Goal: Find specific page/section: Find specific page/section

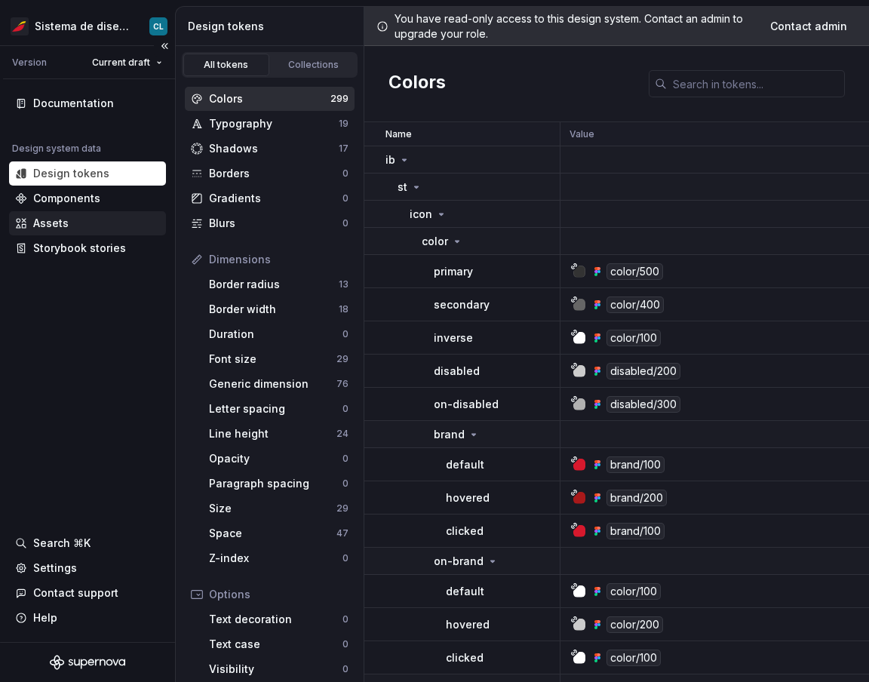
click at [77, 219] on div "Assets" at bounding box center [87, 223] width 145 height 15
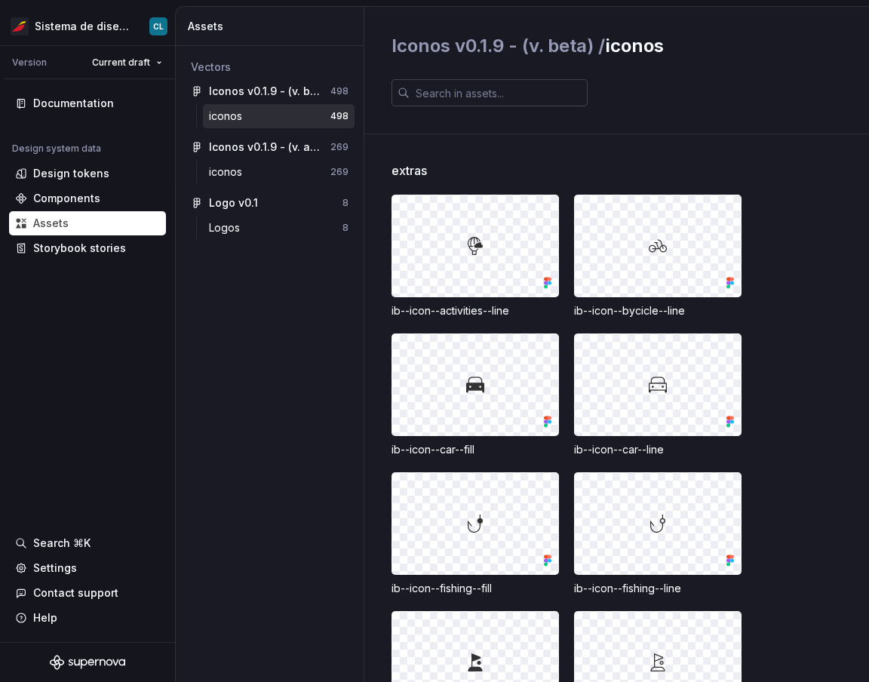
click at [442, 91] on input "text" at bounding box center [499, 92] width 178 height 27
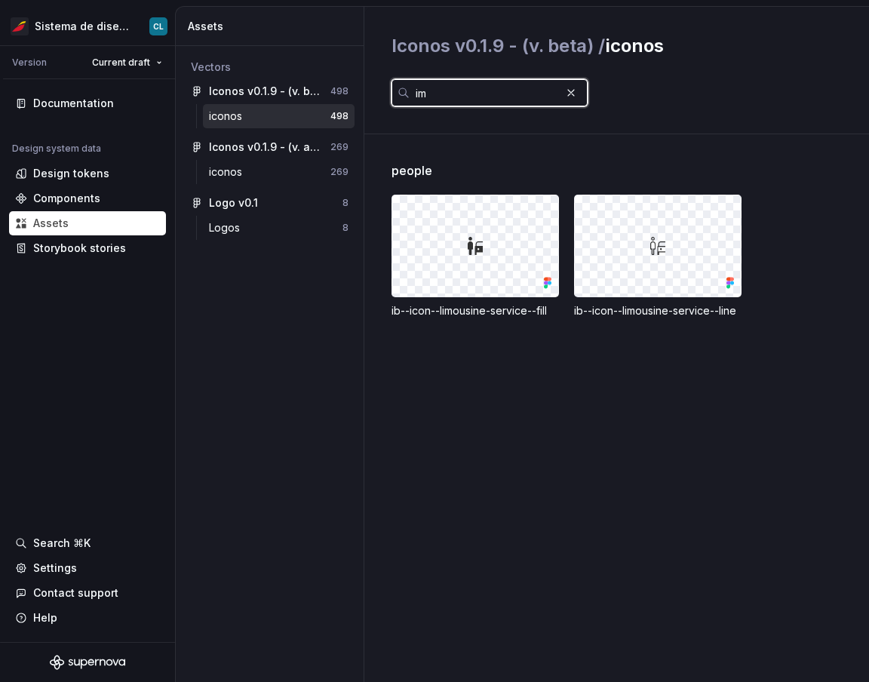
type input "i"
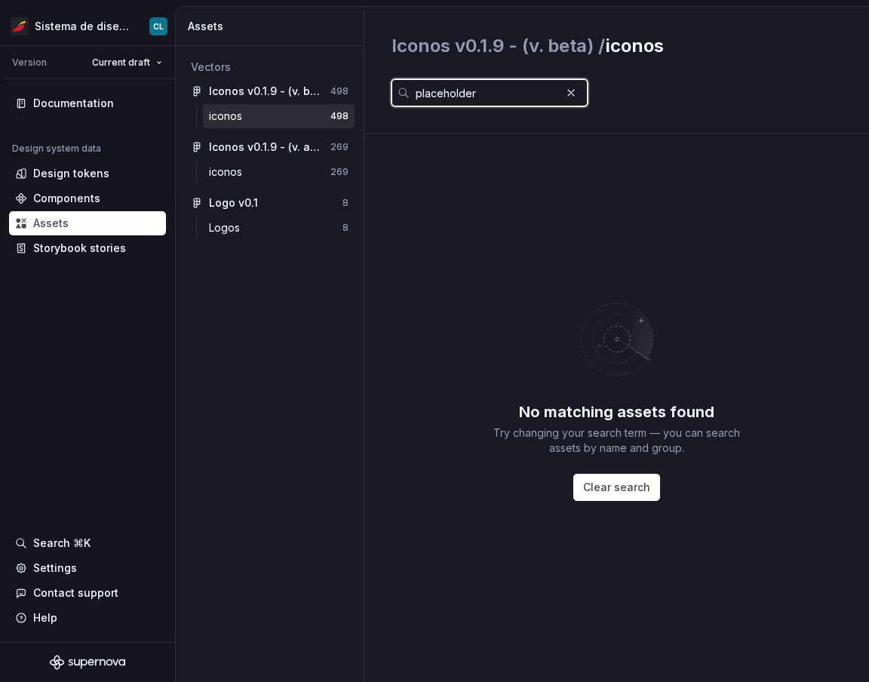
type input "placeholder"
click at [474, 97] on input "placeholder" at bounding box center [485, 92] width 151 height 27
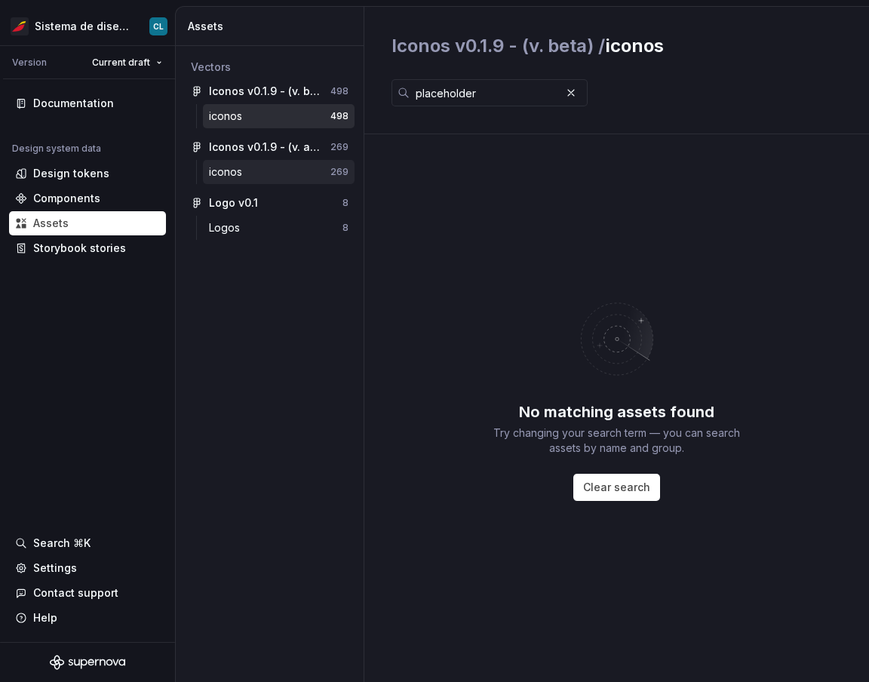
click at [242, 170] on div "iconos" at bounding box center [228, 171] width 39 height 15
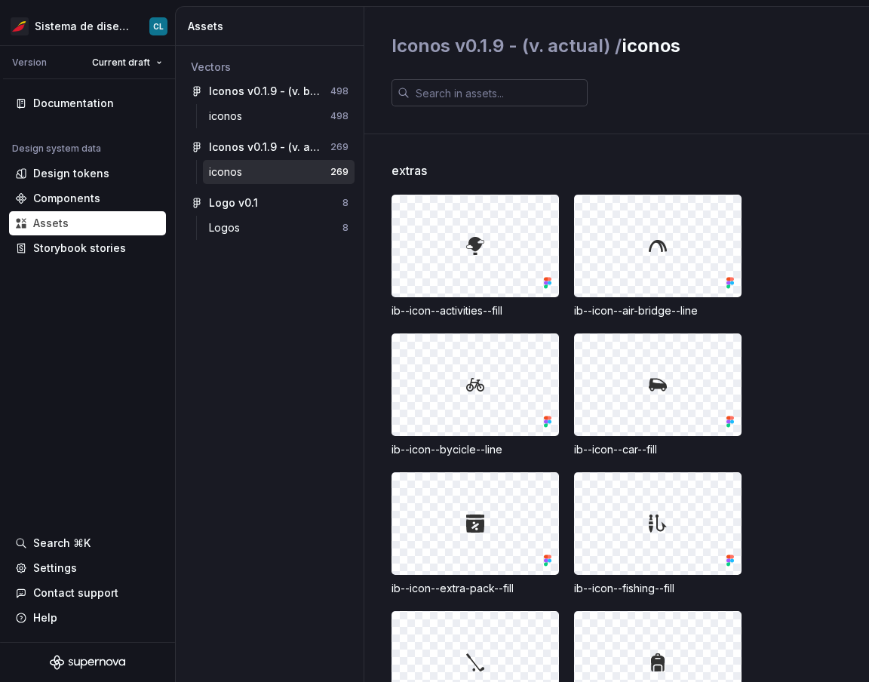
click at [444, 98] on input "text" at bounding box center [499, 92] width 178 height 27
paste input "placeholder"
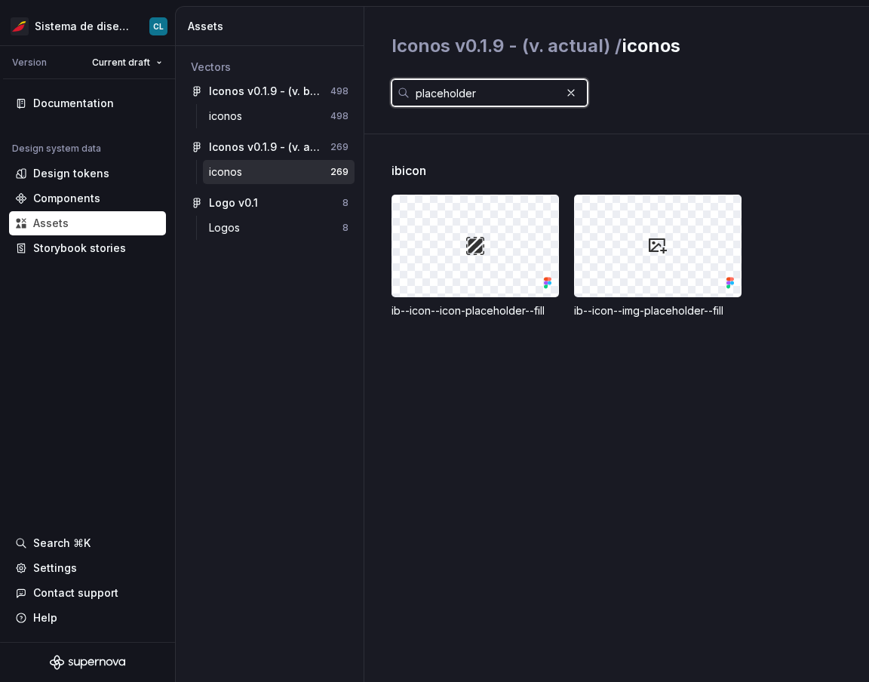
type input "placeholder"
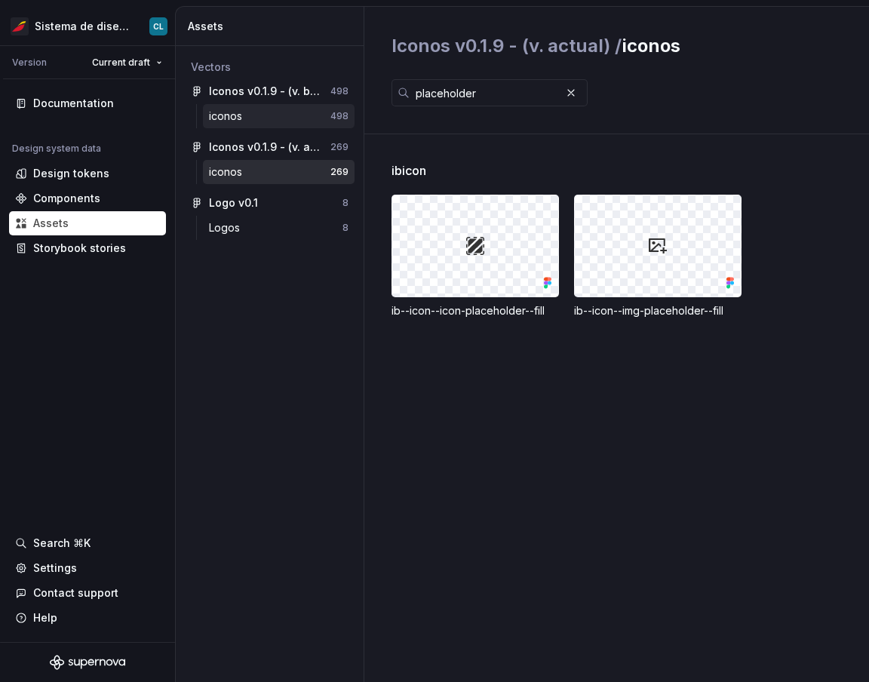
click at [286, 125] on div "iconos 498" at bounding box center [279, 116] width 152 height 24
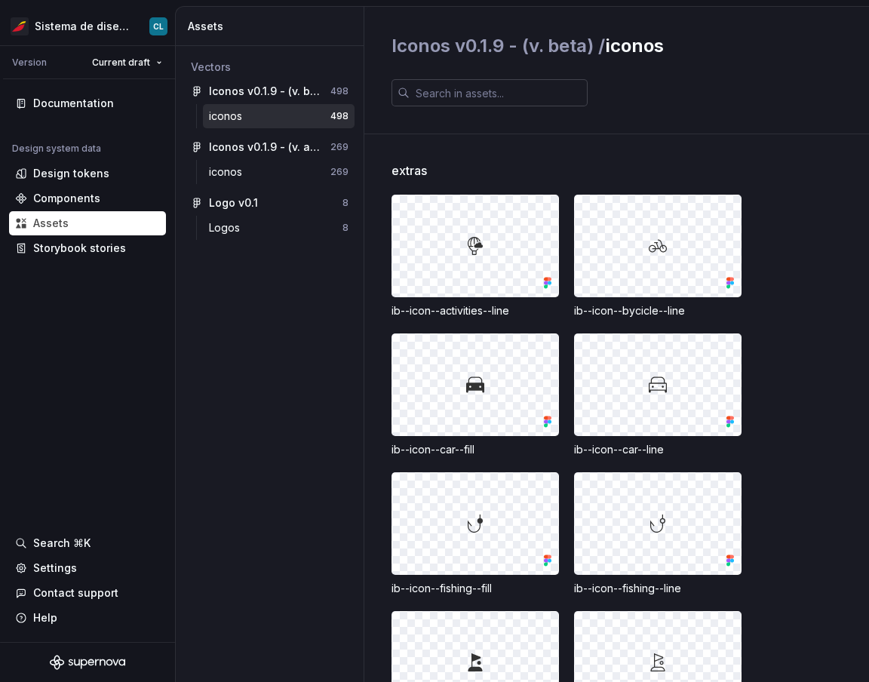
click at [421, 104] on input "text" at bounding box center [499, 92] width 178 height 27
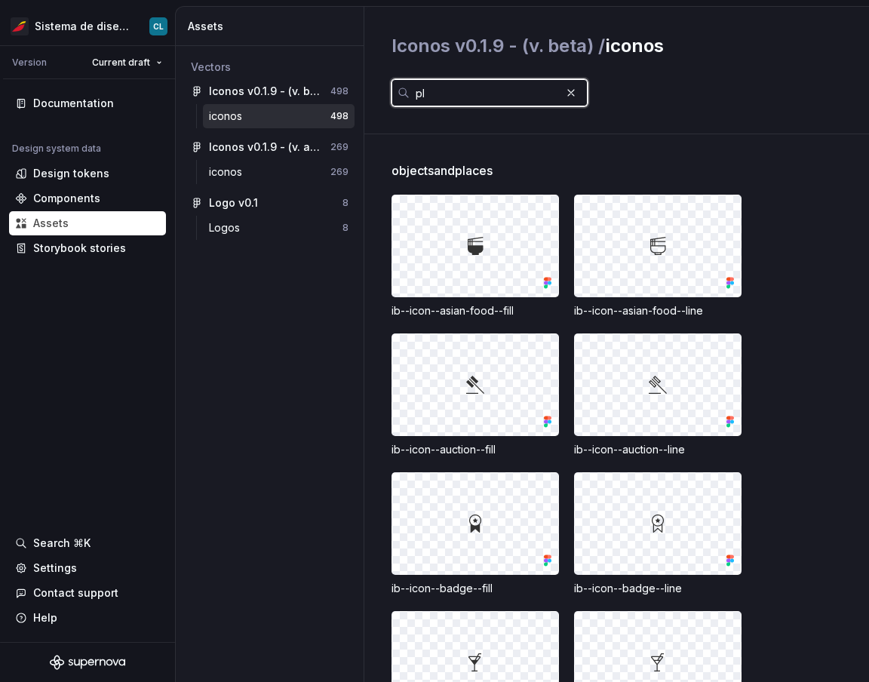
type input "p"
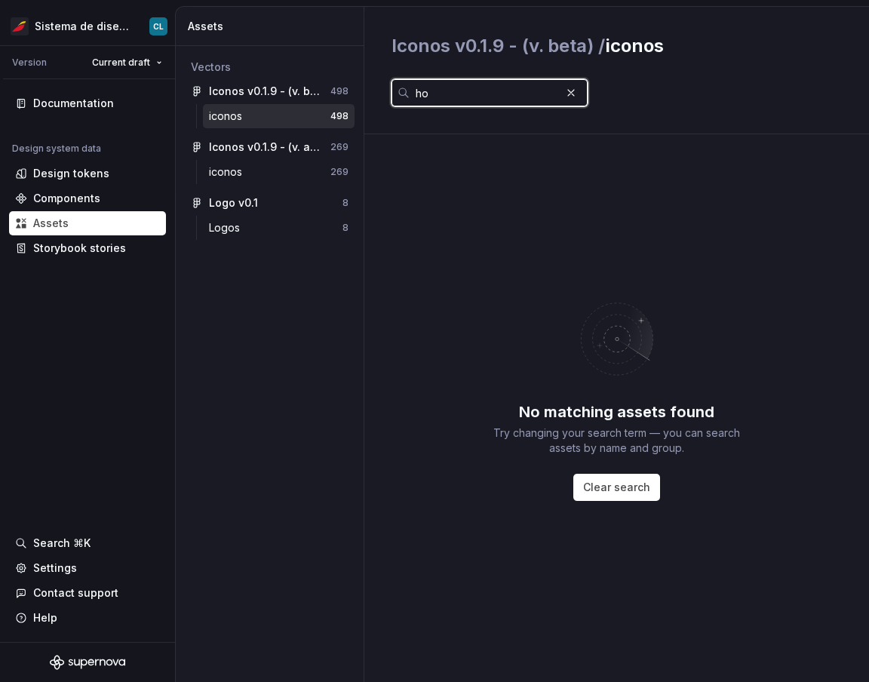
type input "h"
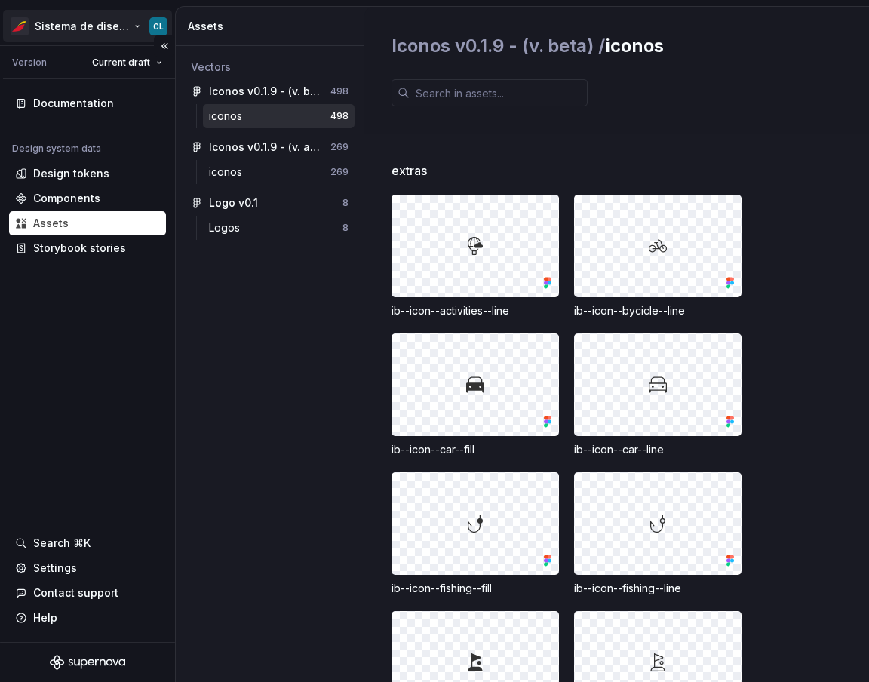
click at [60, 29] on html "Sistema de diseño Iberia CL Version Current draft Documentation Design system d…" at bounding box center [434, 341] width 869 height 682
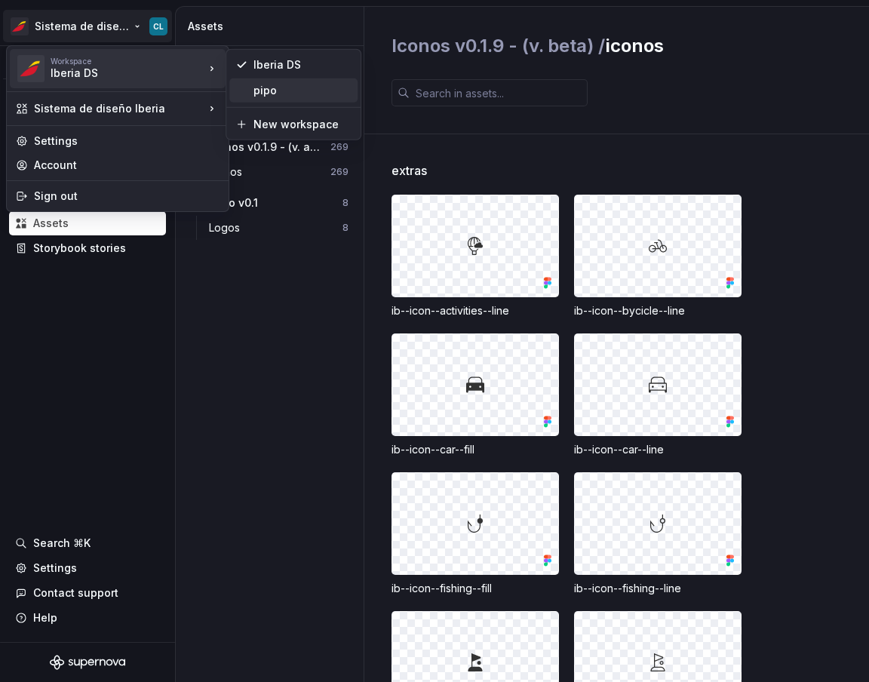
click at [252, 85] on div "pipo" at bounding box center [293, 90] width 128 height 24
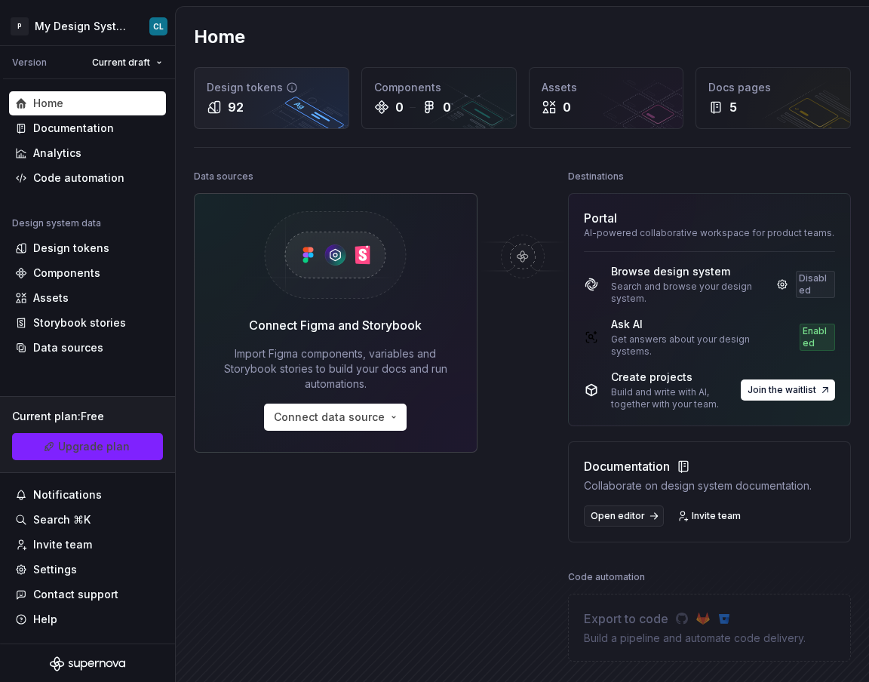
click at [255, 101] on div "92" at bounding box center [272, 107] width 130 height 18
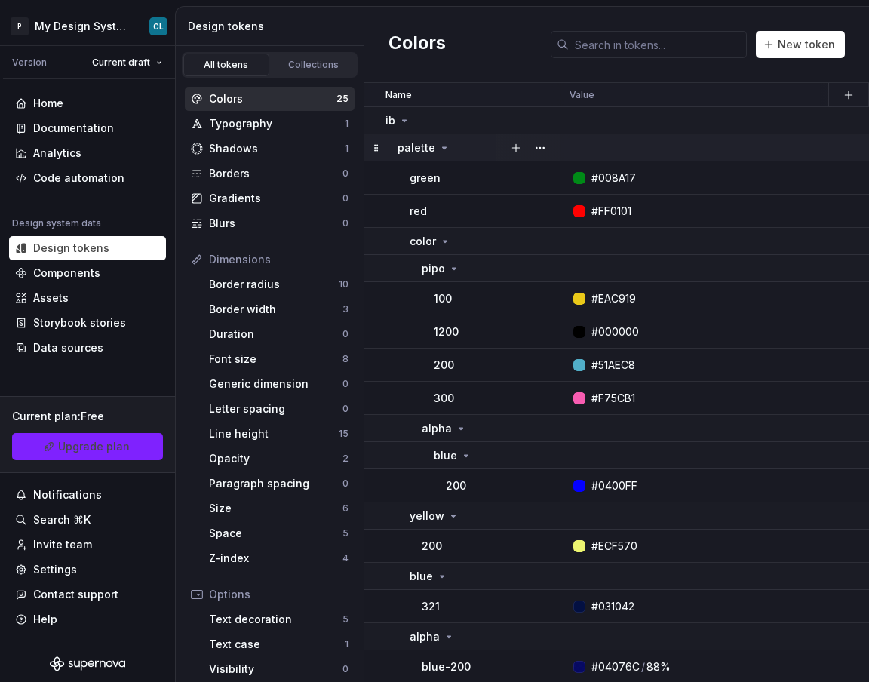
click at [438, 150] on icon at bounding box center [444, 148] width 12 height 12
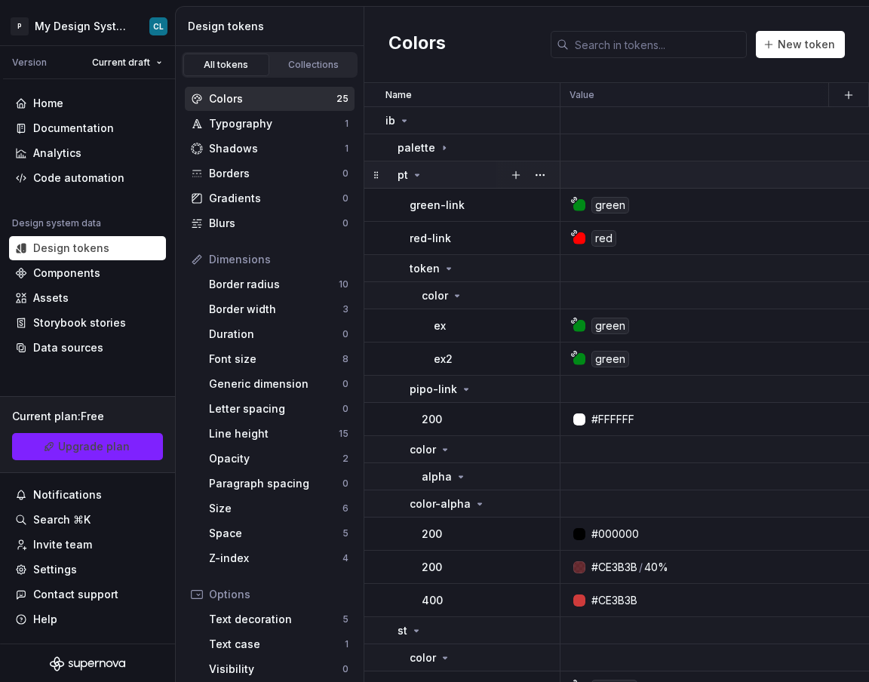
click at [414, 180] on icon at bounding box center [417, 175] width 12 height 12
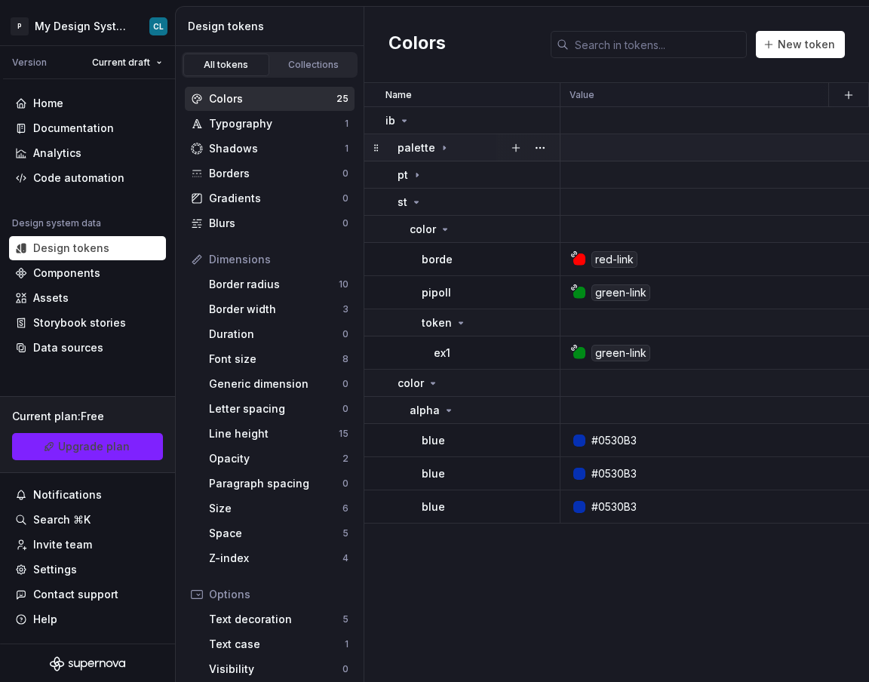
click at [456, 149] on div "palette" at bounding box center [477, 147] width 161 height 15
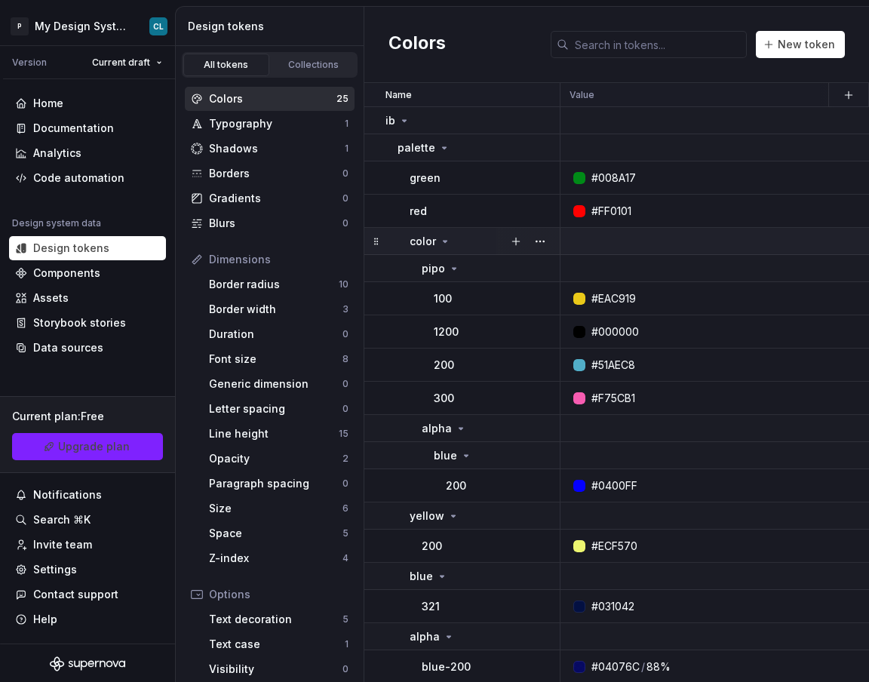
click at [436, 238] on div "color" at bounding box center [430, 241] width 41 height 15
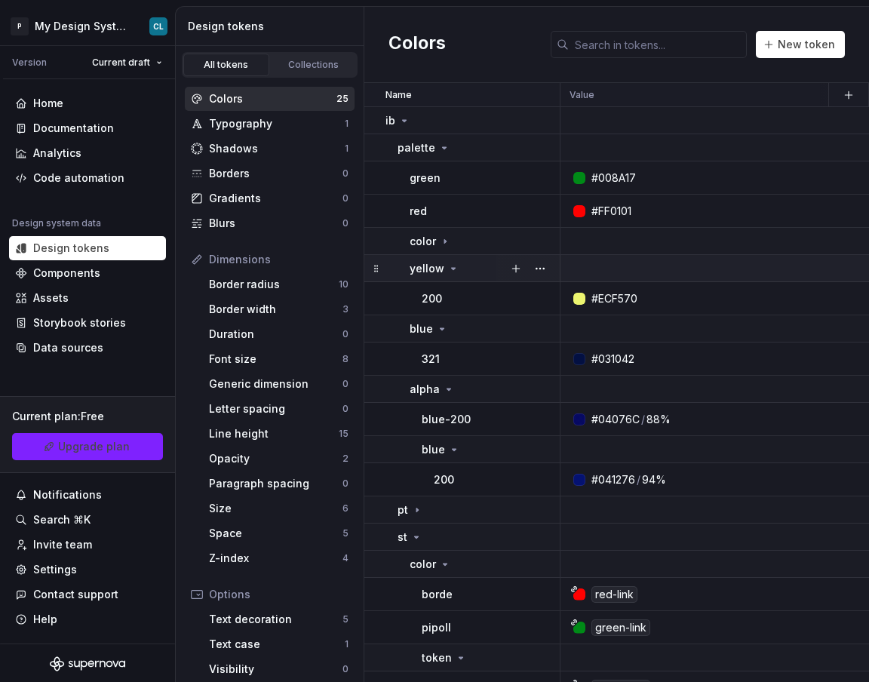
click at [441, 265] on p "yellow" at bounding box center [427, 268] width 35 height 15
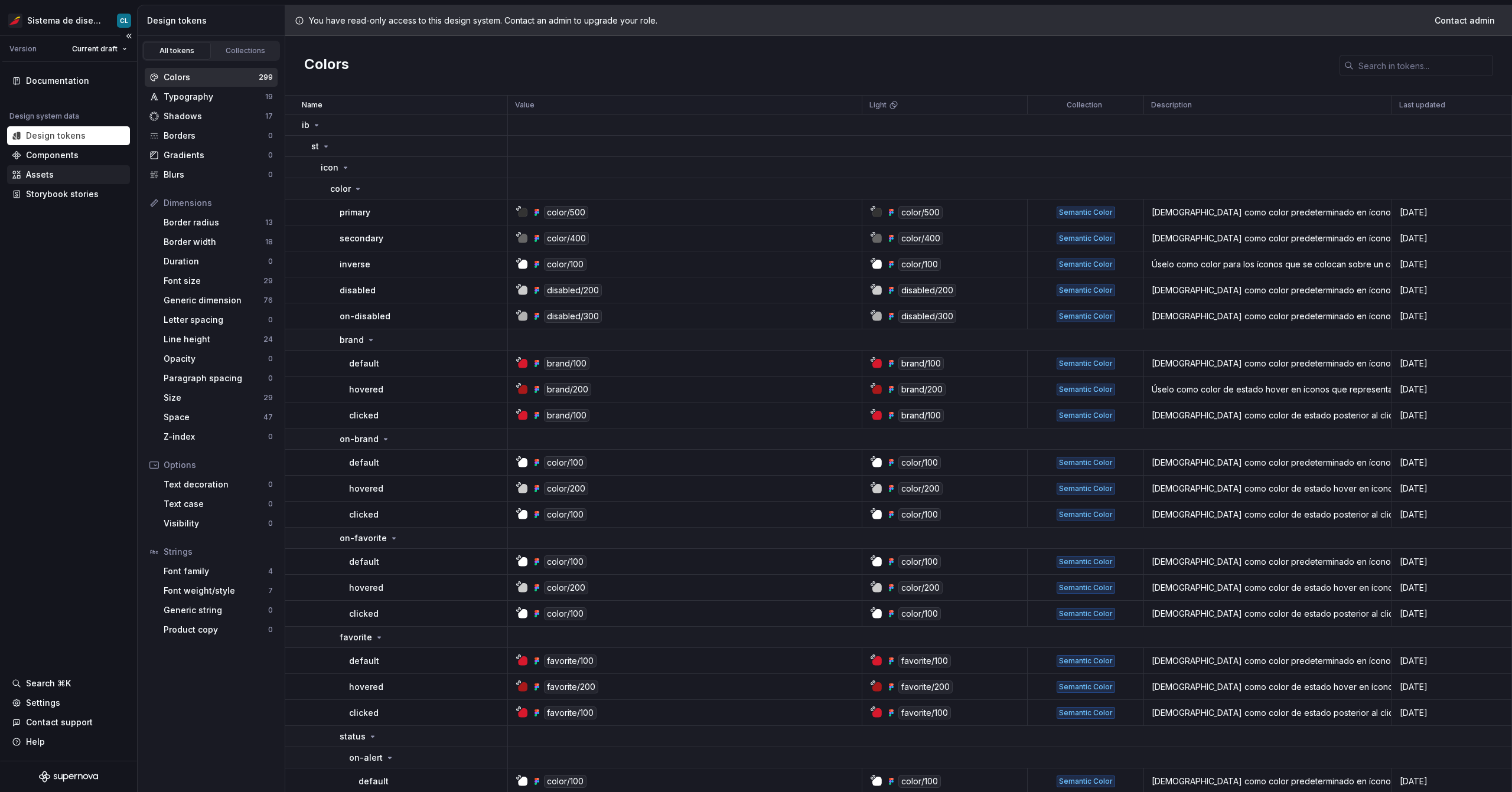
click at [45, 171] on div "Assets" at bounding box center [39, 175] width 27 height 12
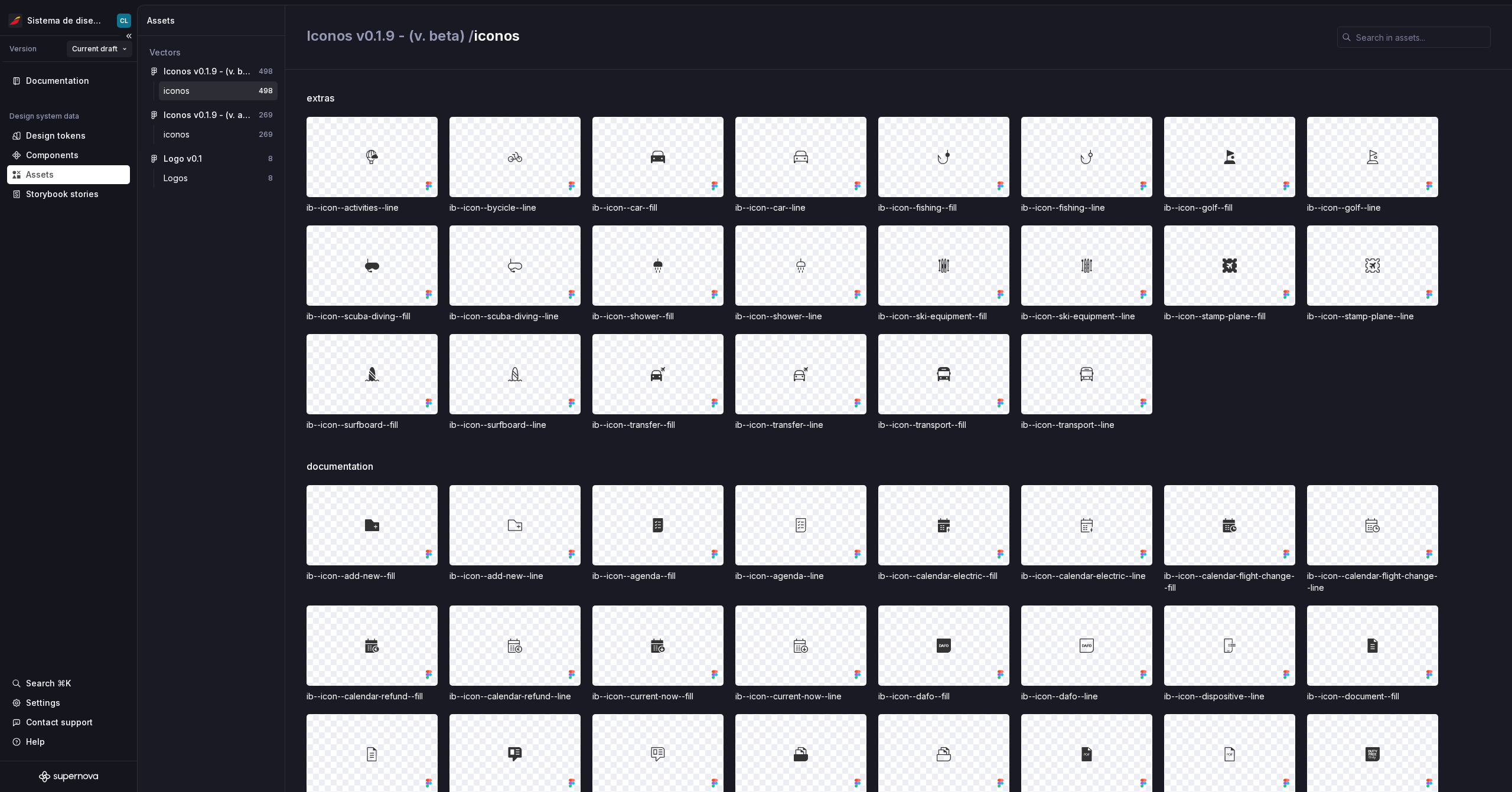
click at [99, 54] on html "Sistema de diseño Iberia CL Version Current draft Documentation Design system d…" at bounding box center [756, 396] width 1512 height 792
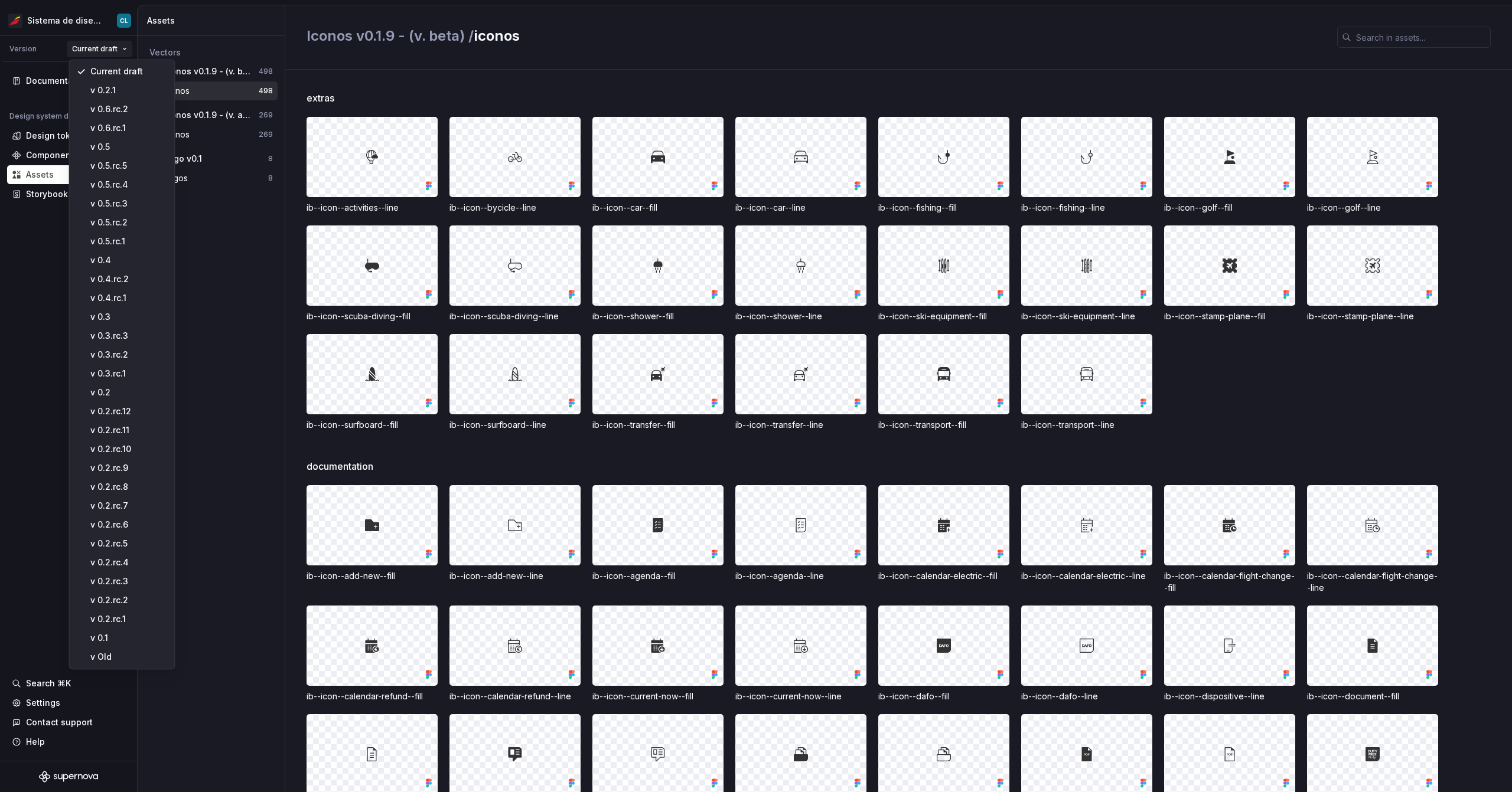
click at [361, 70] on html "Sistema de diseño Iberia CL Version Current draft Documentation Design system d…" at bounding box center [756, 396] width 1512 height 792
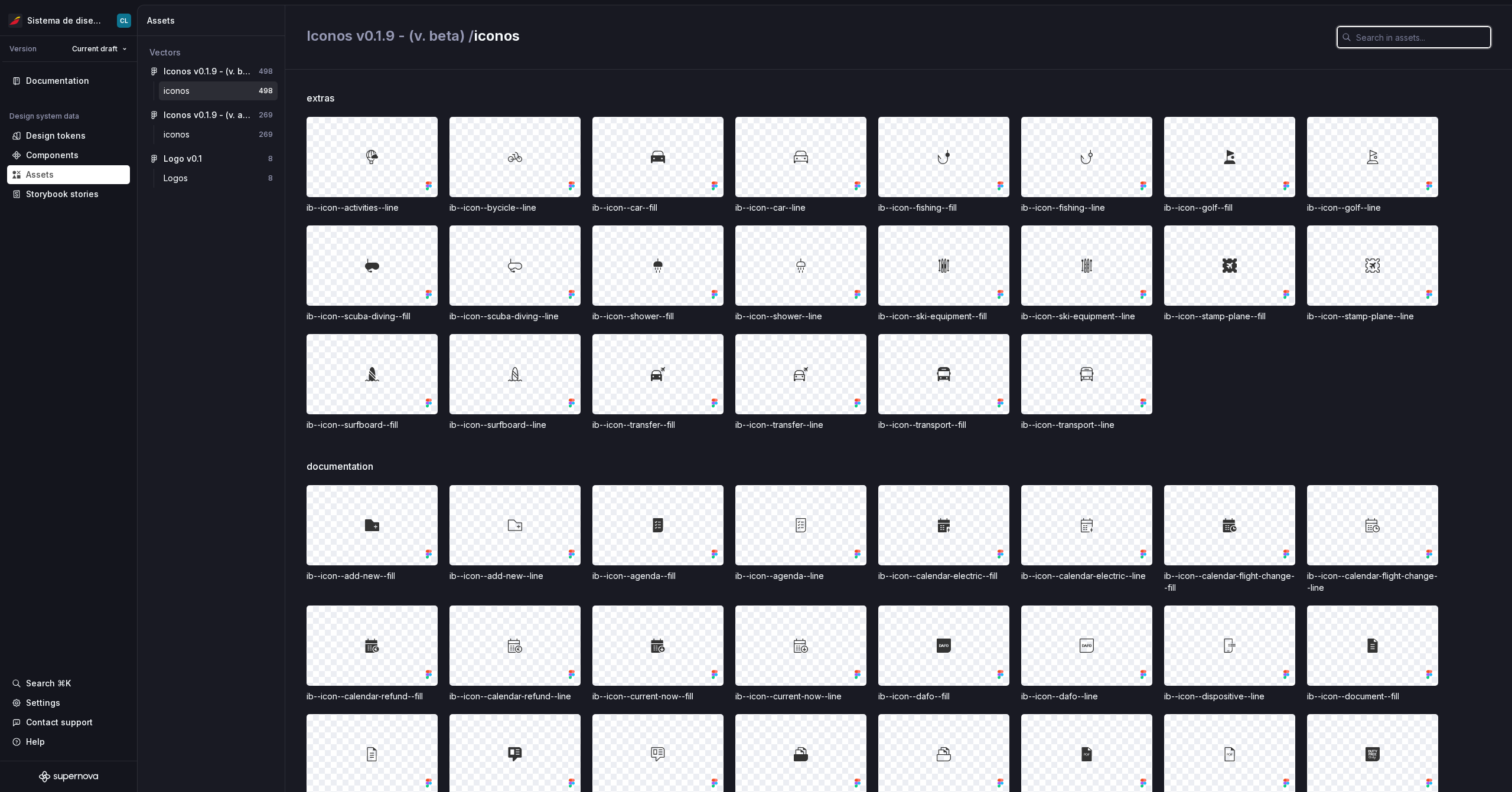
click at [1403, 42] on input "text" at bounding box center [1421, 37] width 139 height 21
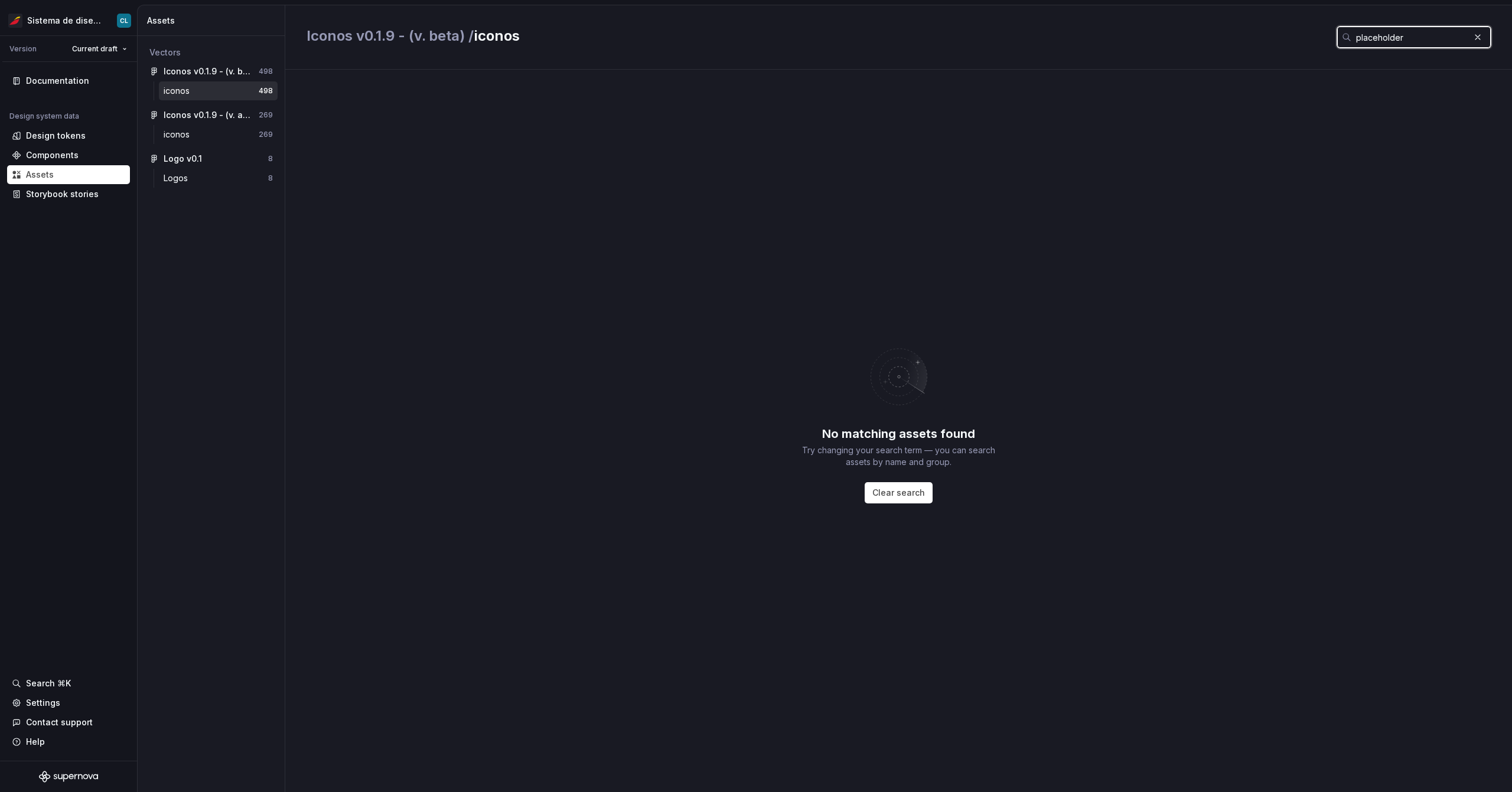
click at [1421, 47] on input "placeholder" at bounding box center [1410, 37] width 118 height 21
click at [1419, 42] on input "placeholder" at bounding box center [1410, 37] width 118 height 21
type input "placeholder"
click at [181, 135] on div "iconos" at bounding box center [179, 134] width 31 height 12
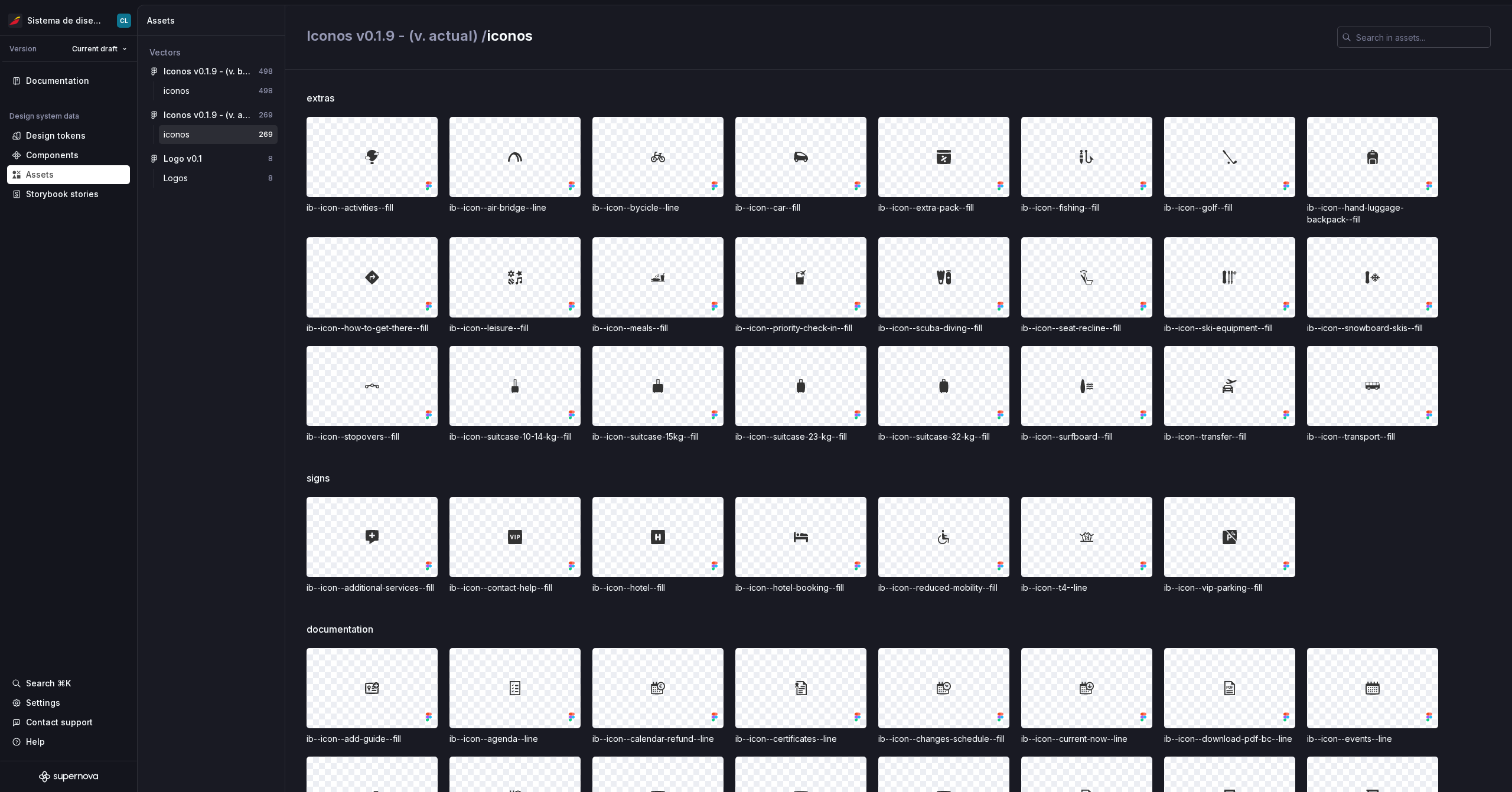
click at [1399, 45] on input "text" at bounding box center [1421, 37] width 139 height 21
paste input "placeholder"
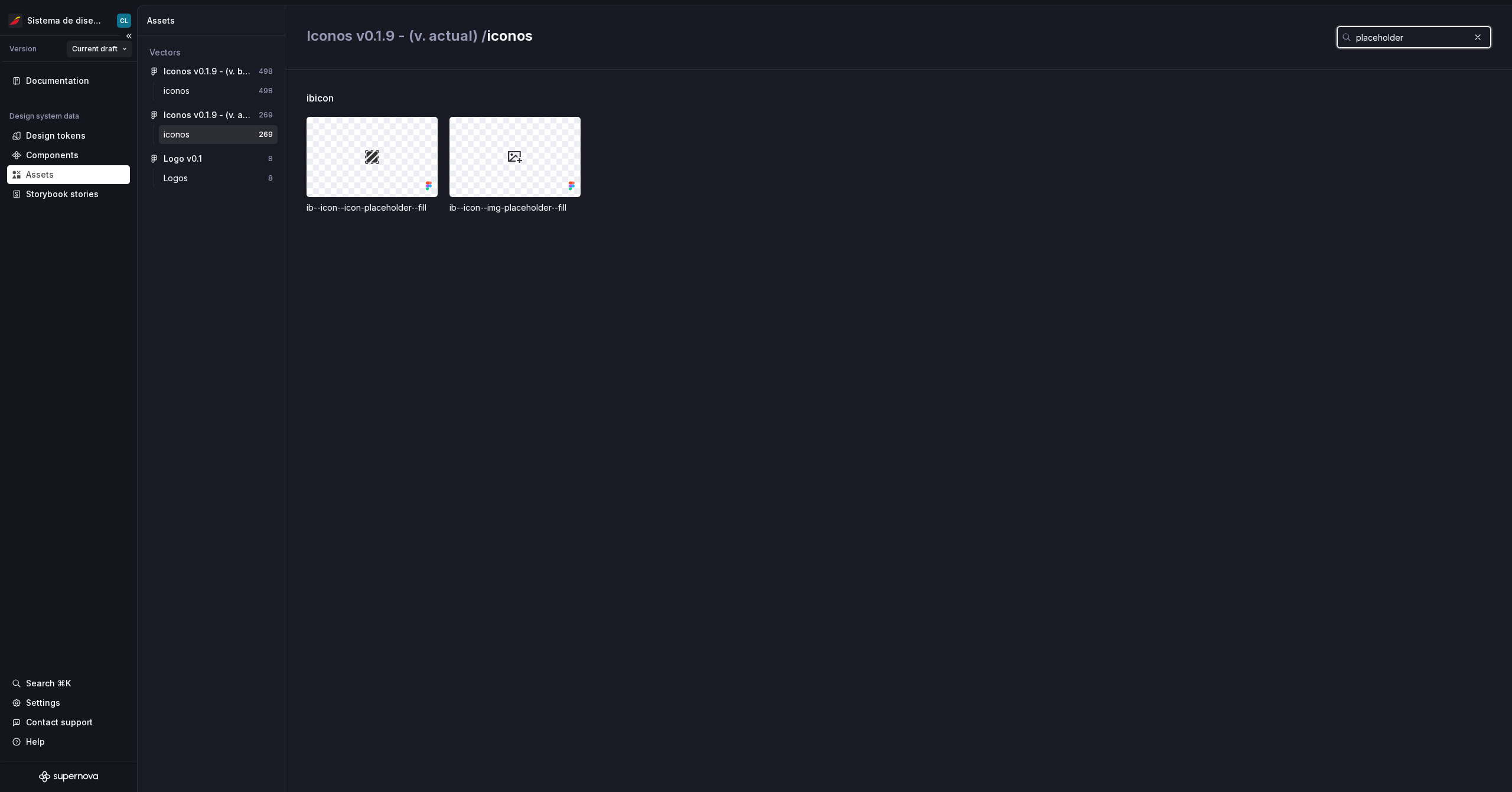
type input "placeholder"
click at [111, 49] on html "Sistema de diseño Iberia CL Version Current draft Documentation Design system d…" at bounding box center [756, 396] width 1512 height 792
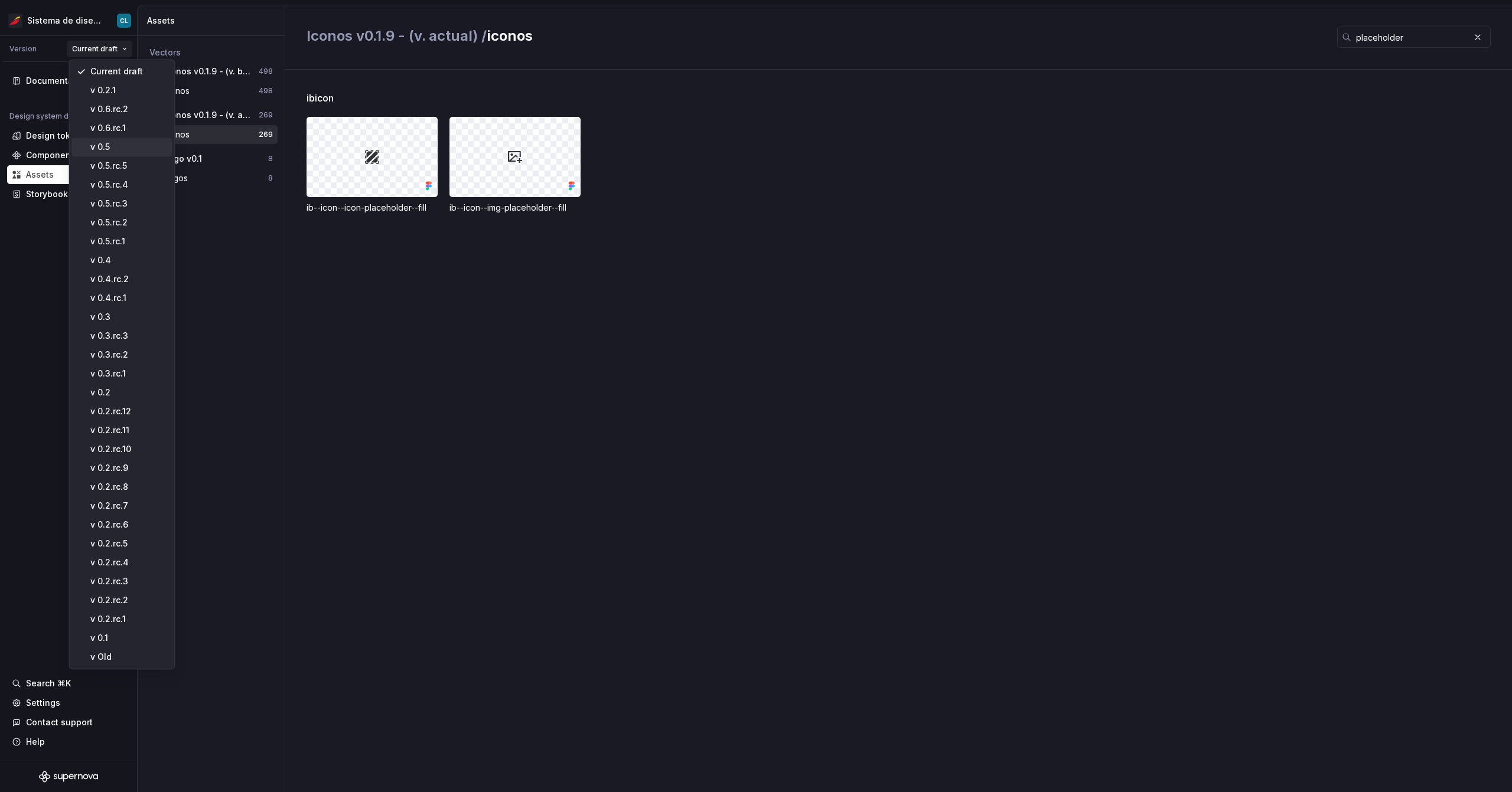
click at [106, 149] on div "v 0.5" at bounding box center [128, 146] width 77 height 12
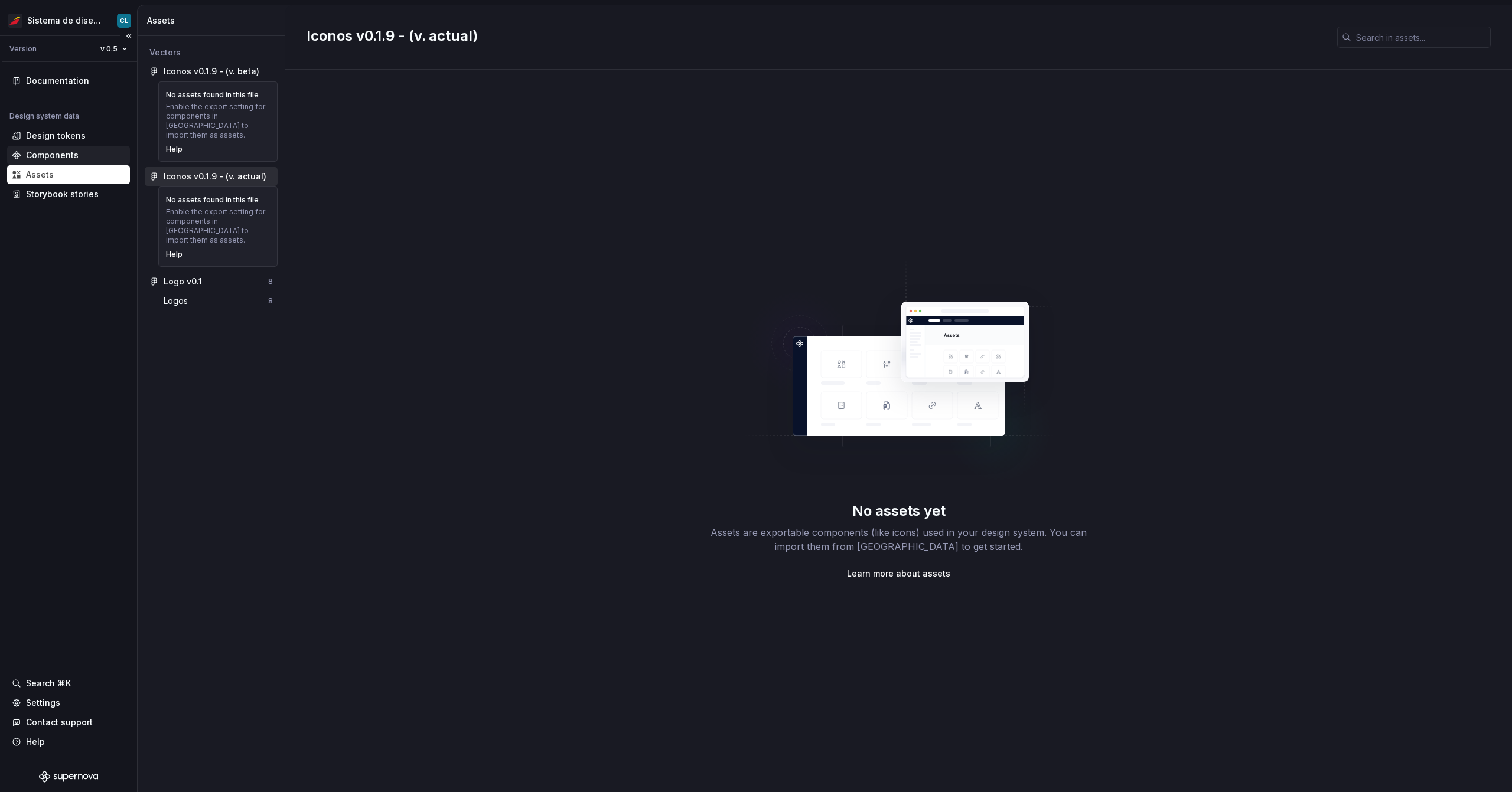
click at [59, 155] on div "Components" at bounding box center [52, 155] width 52 height 12
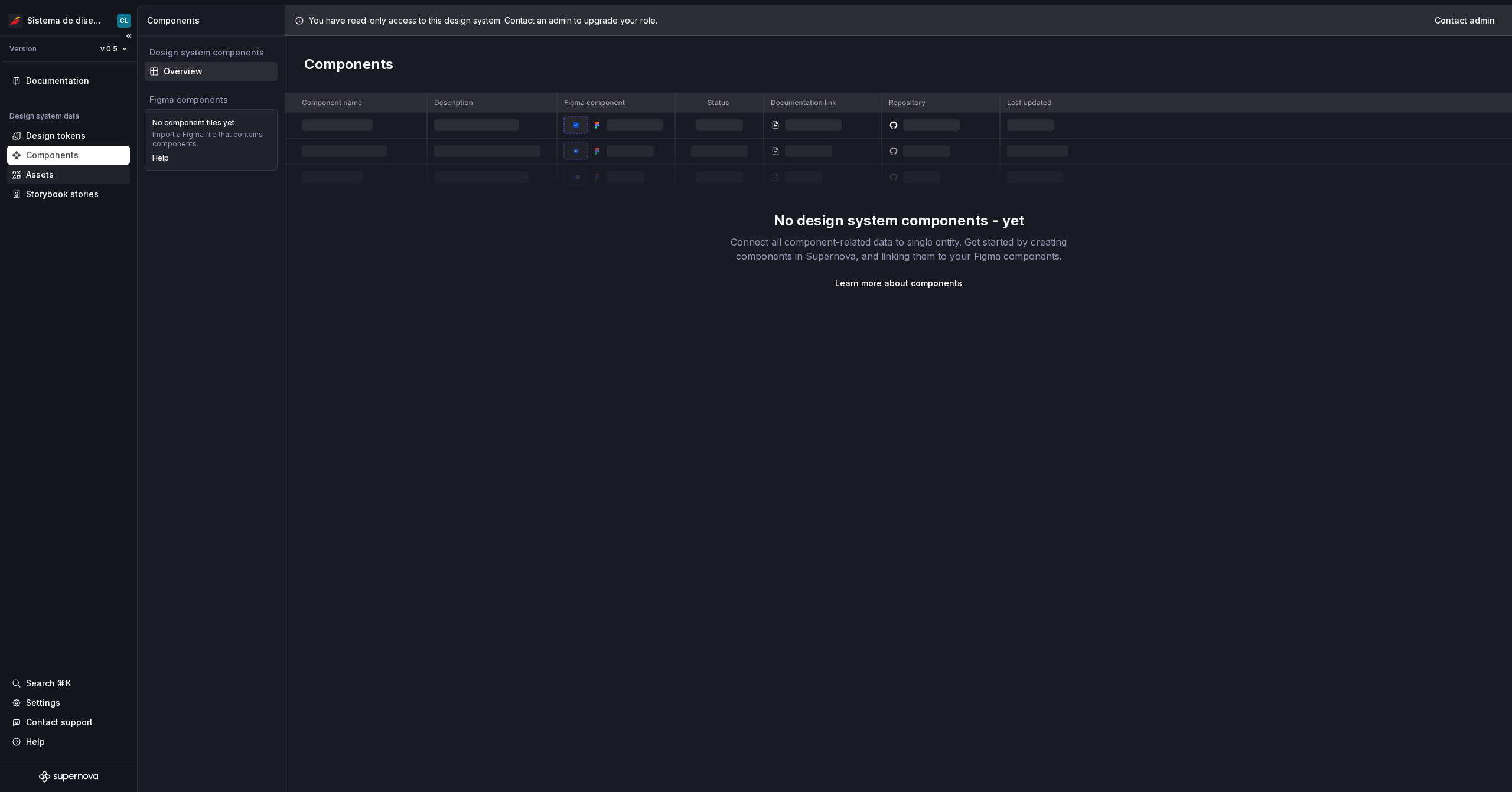
click at [51, 174] on div "Assets" at bounding box center [39, 175] width 27 height 12
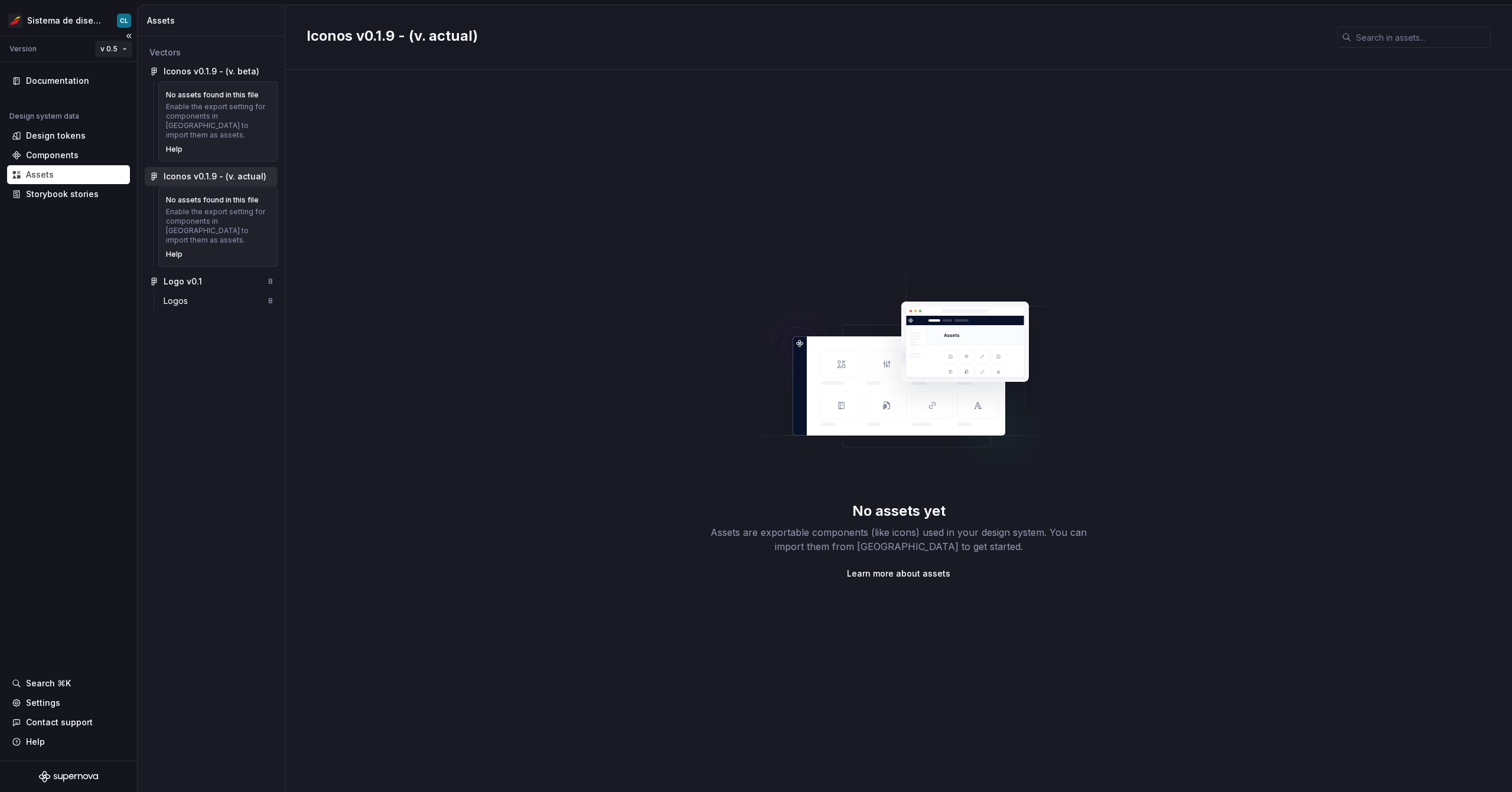
click at [101, 49] on html "Sistema de diseño Iberia CL Version v 0.5 Documentation Design system data Desi…" at bounding box center [756, 396] width 1512 height 792
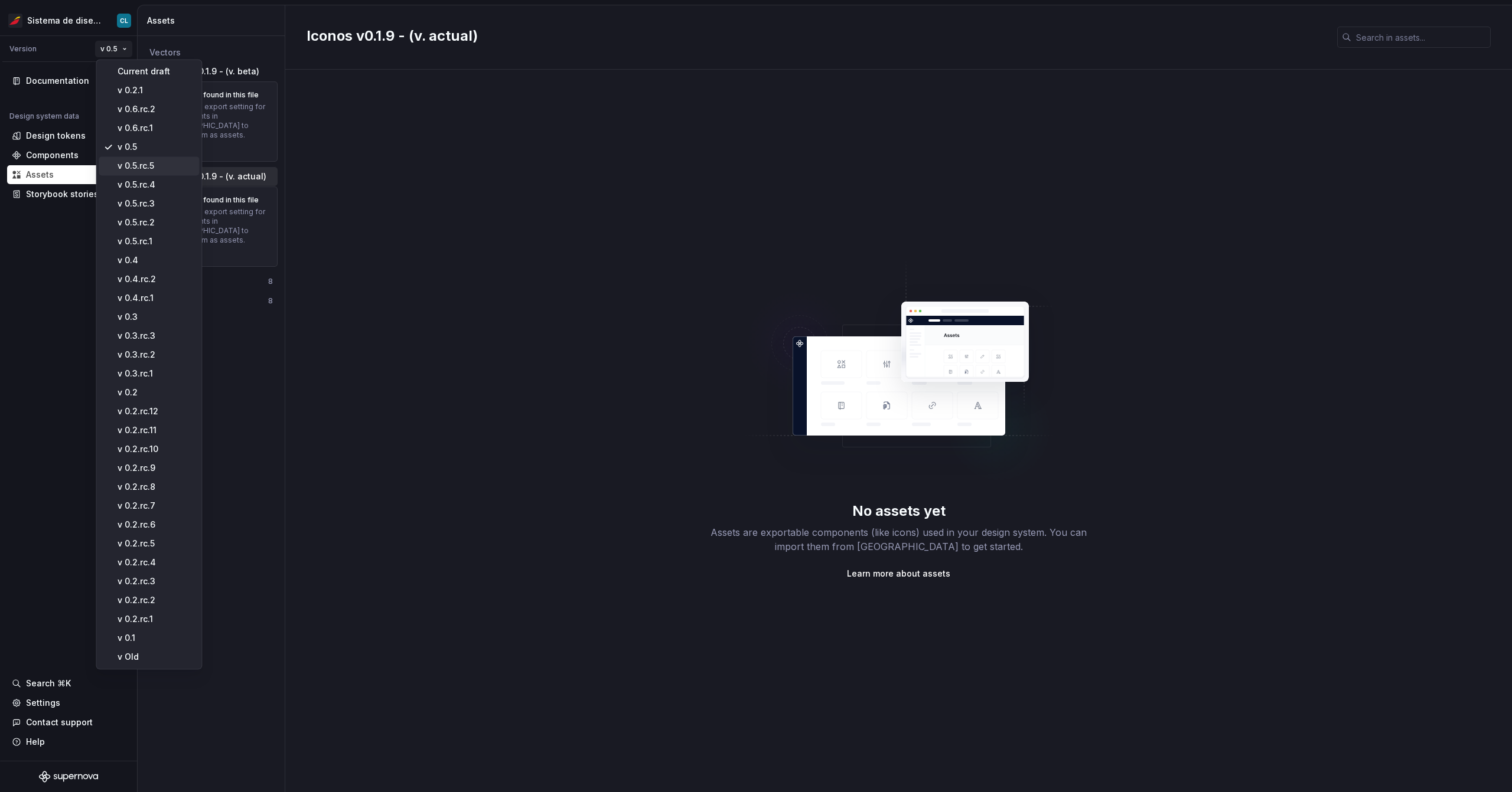
click at [149, 167] on div "v 0.5.rc.5" at bounding box center [156, 165] width 77 height 12
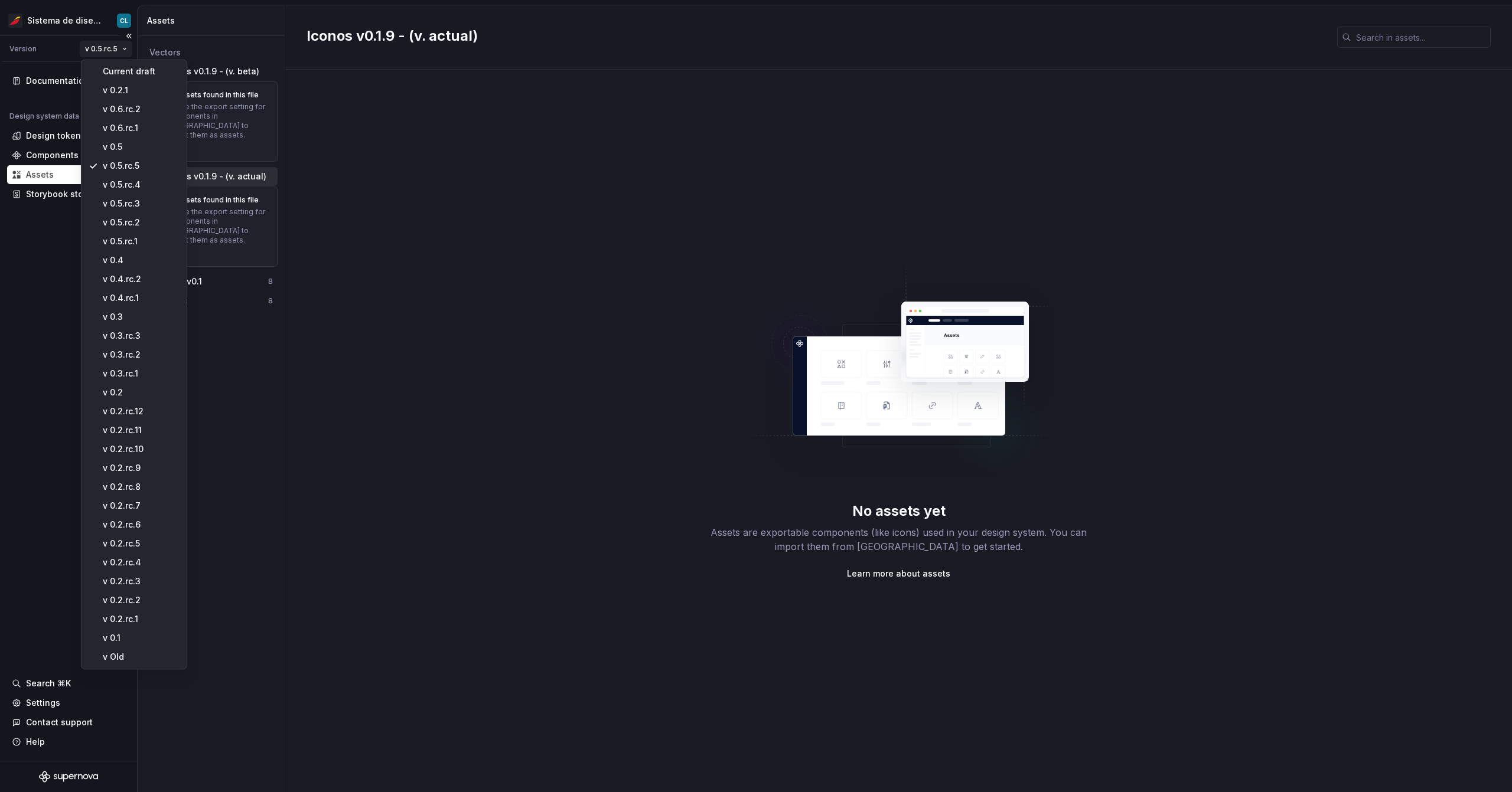
click at [112, 53] on html "Sistema de diseño Iberia CL Version v 0.5.rc.5 Documentation Design system data…" at bounding box center [756, 396] width 1512 height 792
click at [137, 112] on div "v 0.6.rc.2" at bounding box center [141, 109] width 77 height 12
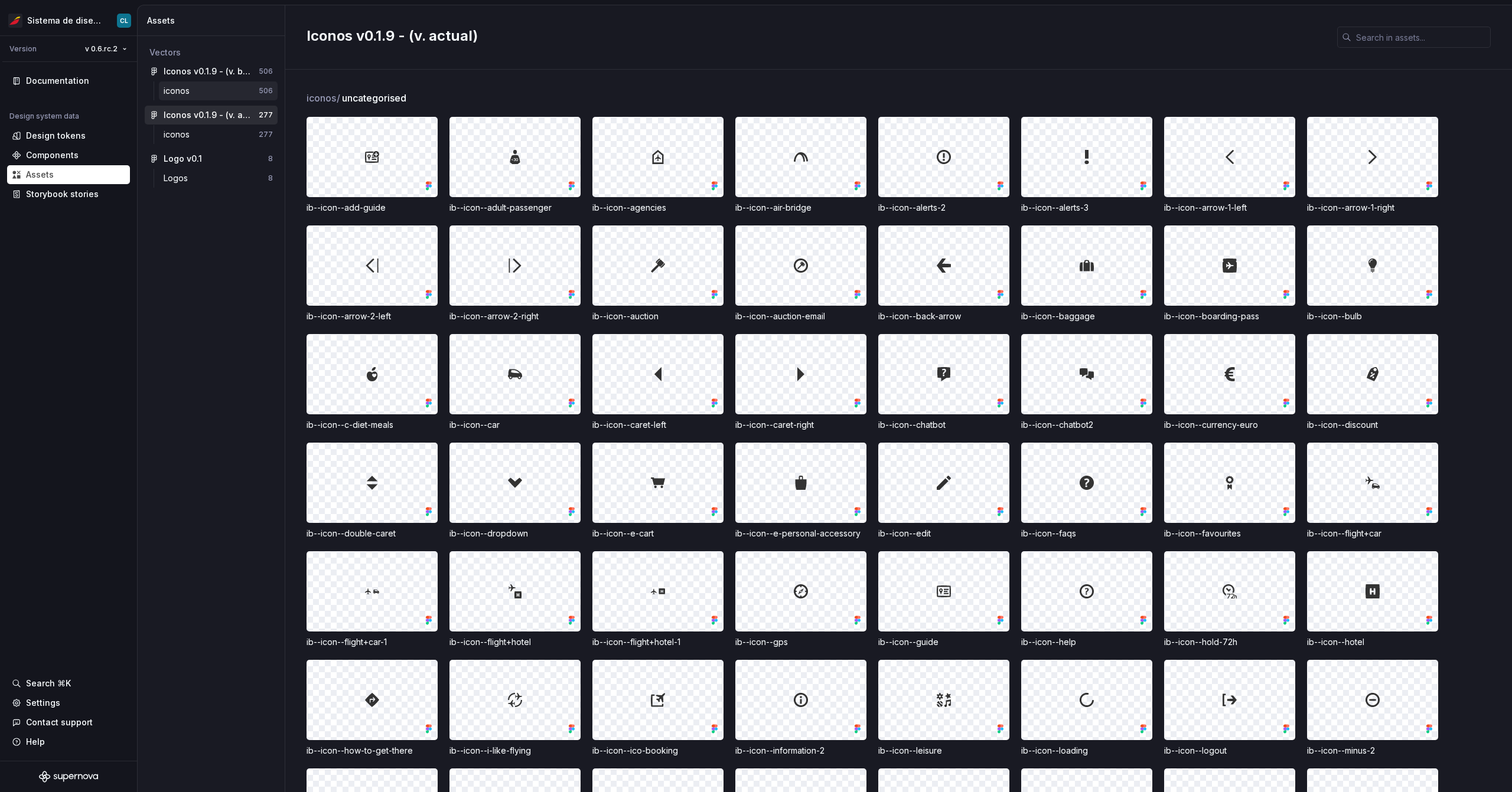
click at [178, 92] on div "iconos" at bounding box center [179, 91] width 31 height 12
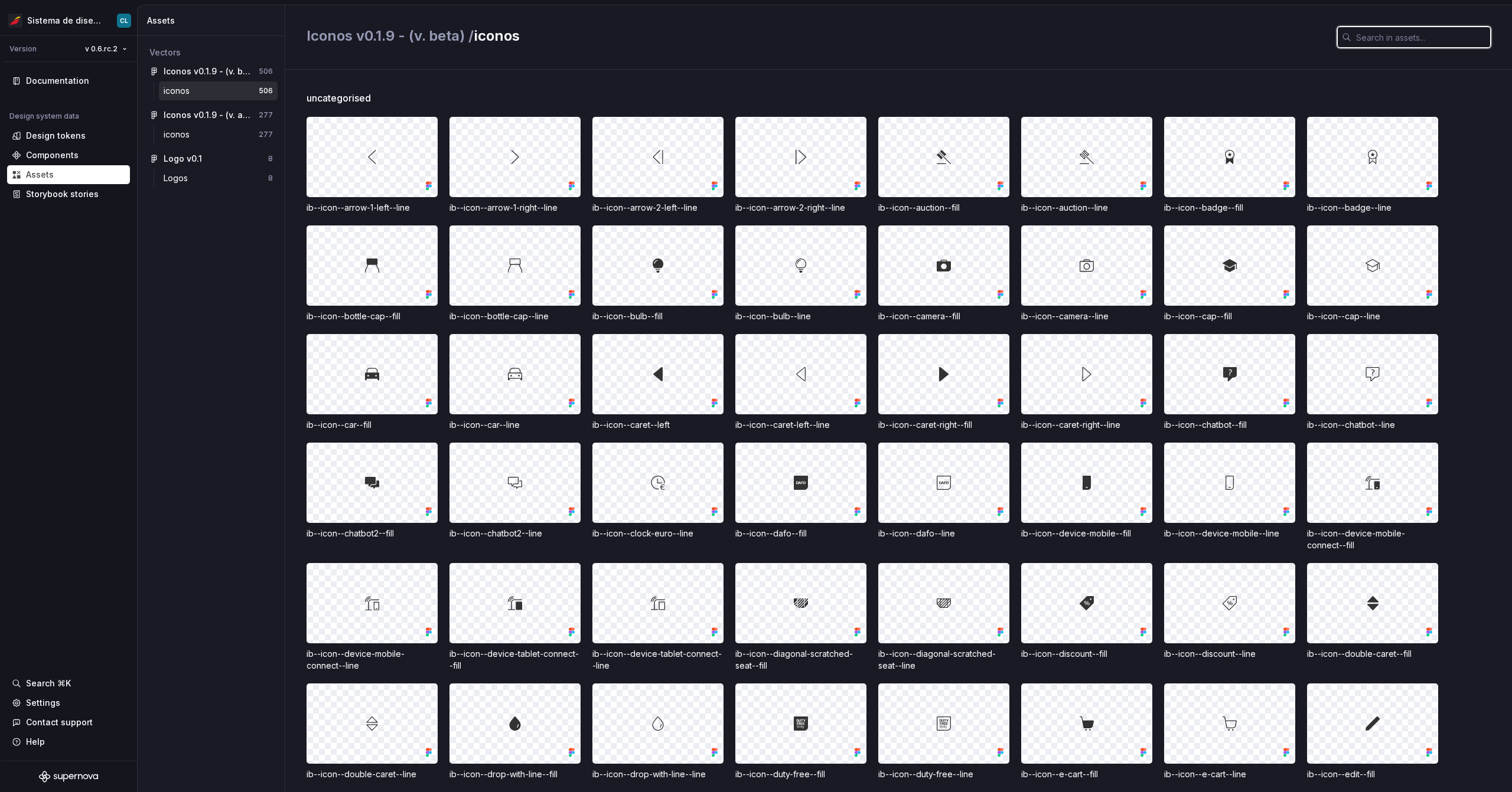
click at [1391, 32] on input "text" at bounding box center [1421, 37] width 139 height 21
paste input "placeholder"
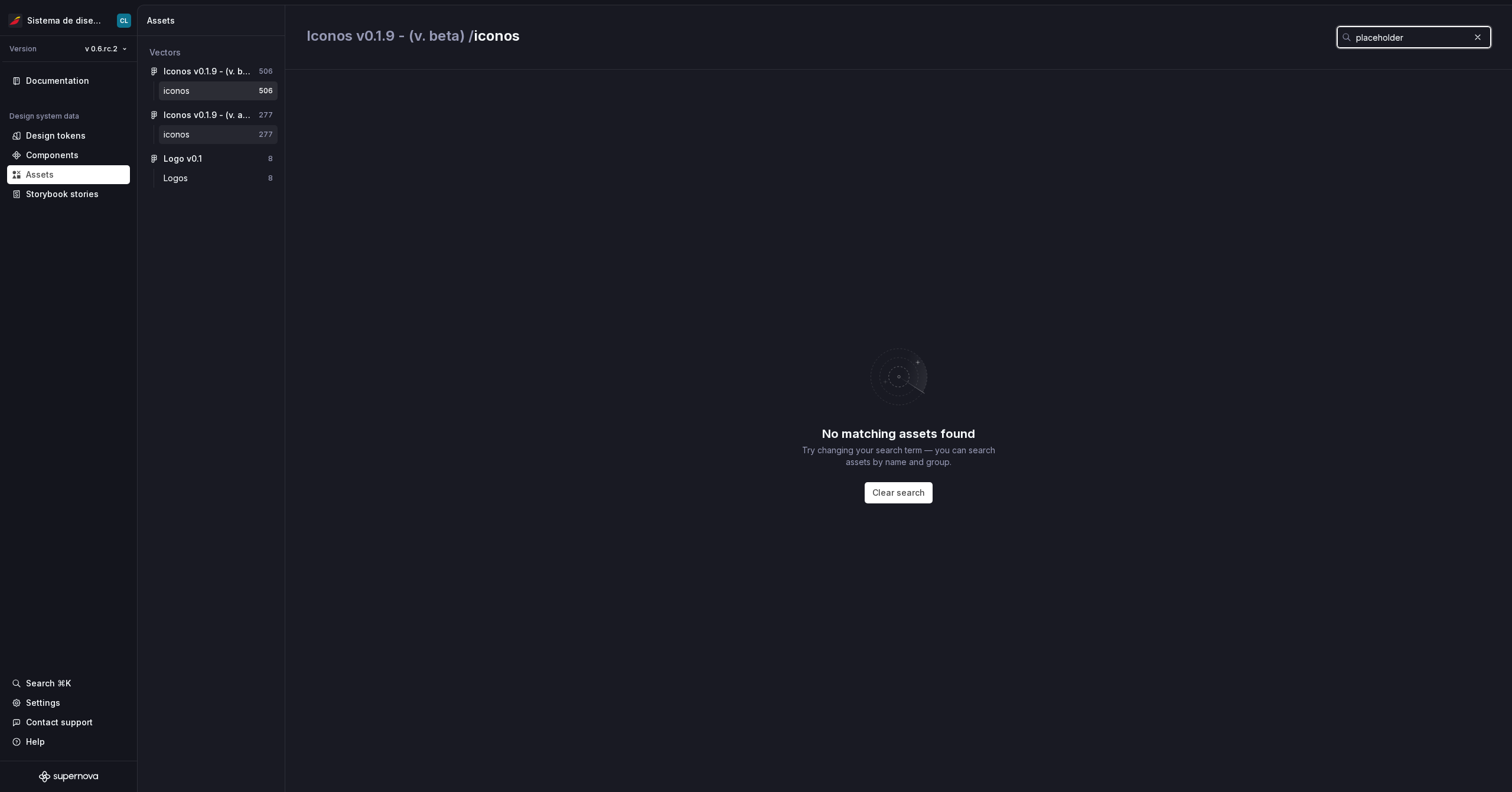
type input "placeholder"
click at [186, 141] on div "iconos 277" at bounding box center [218, 135] width 119 height 19
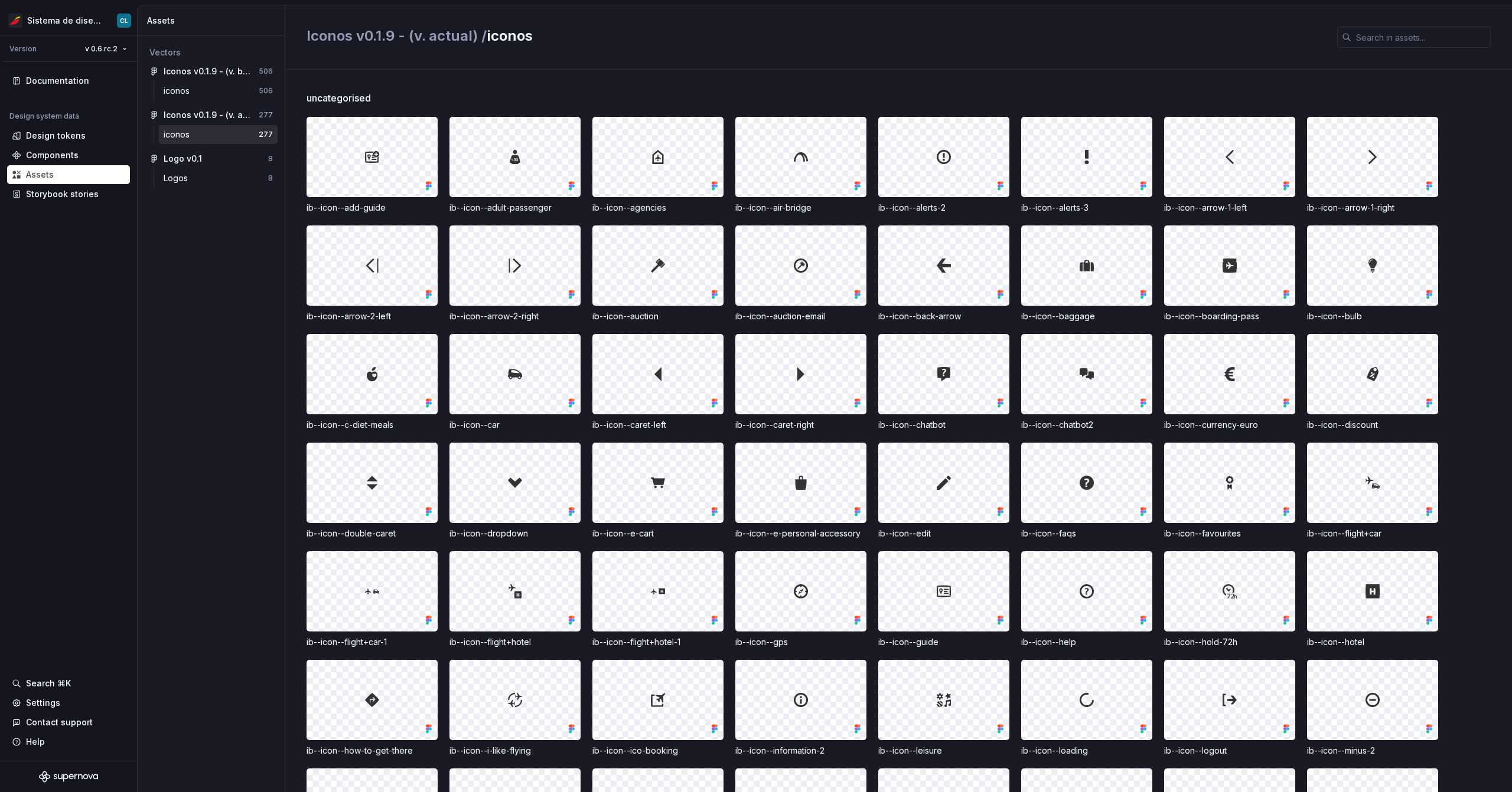
click at [1377, 49] on div "Iconos v0.1.9 - (v. actual) / iconos" at bounding box center [898, 38] width 1226 height 64
click at [1380, 39] on input "text" at bounding box center [1421, 37] width 139 height 21
paste input "placeholder"
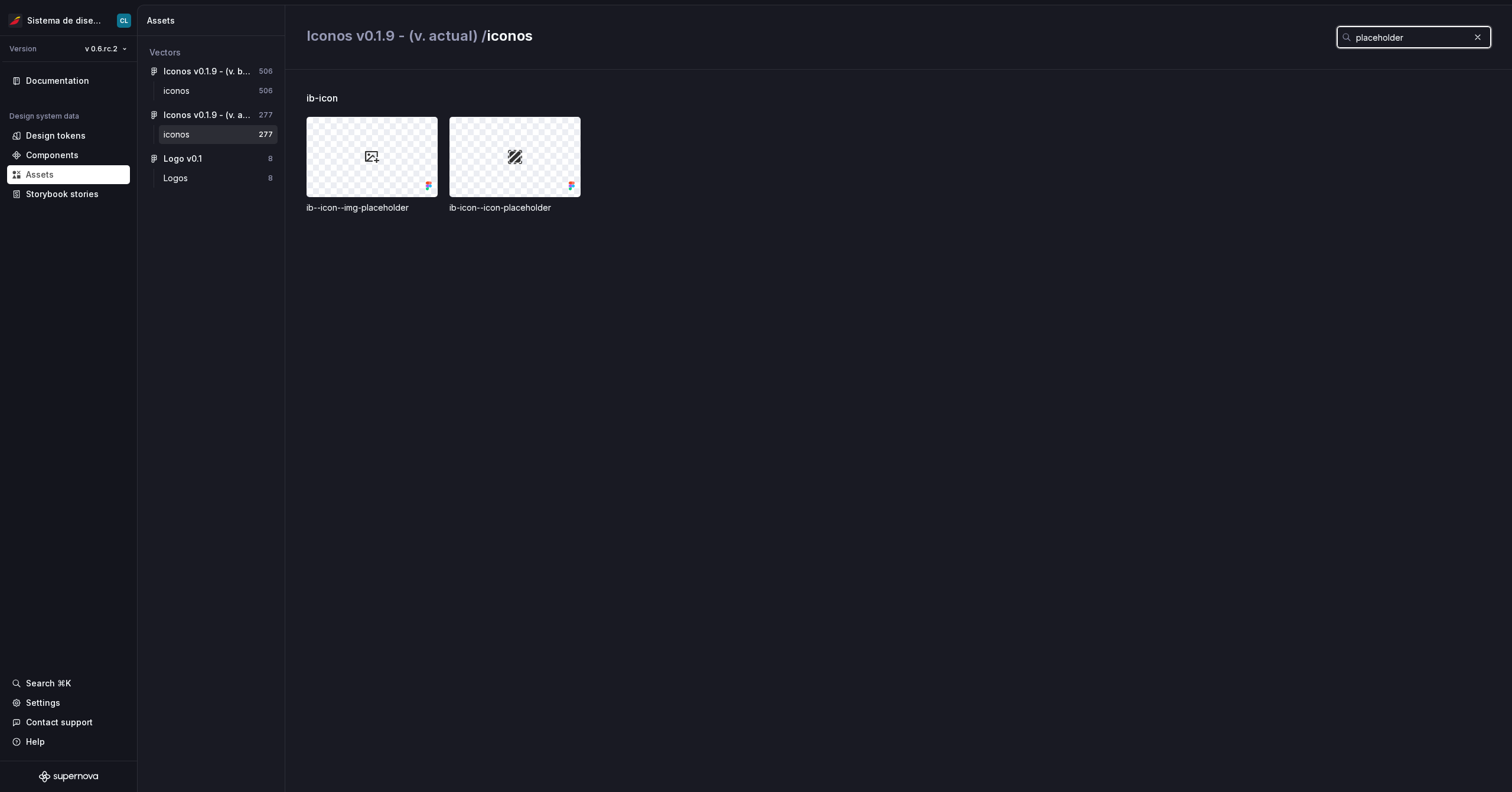
type input "placeholder"
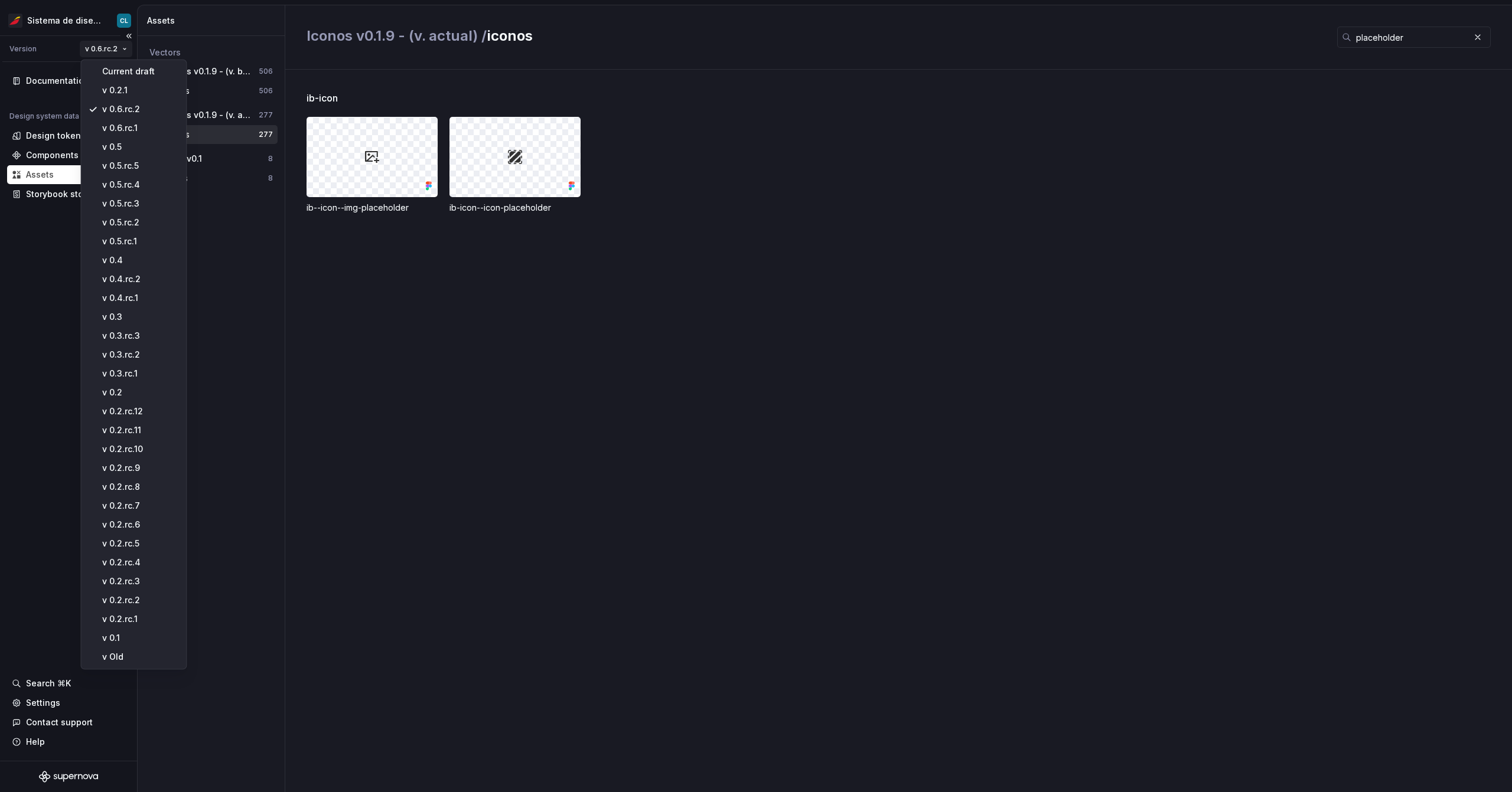
click at [92, 54] on html "Sistema de diseño Iberia CL Version v 0.6.rc.2 Documentation Design system data…" at bounding box center [756, 396] width 1512 height 792
click at [135, 256] on div "v 0.4" at bounding box center [140, 260] width 77 height 12
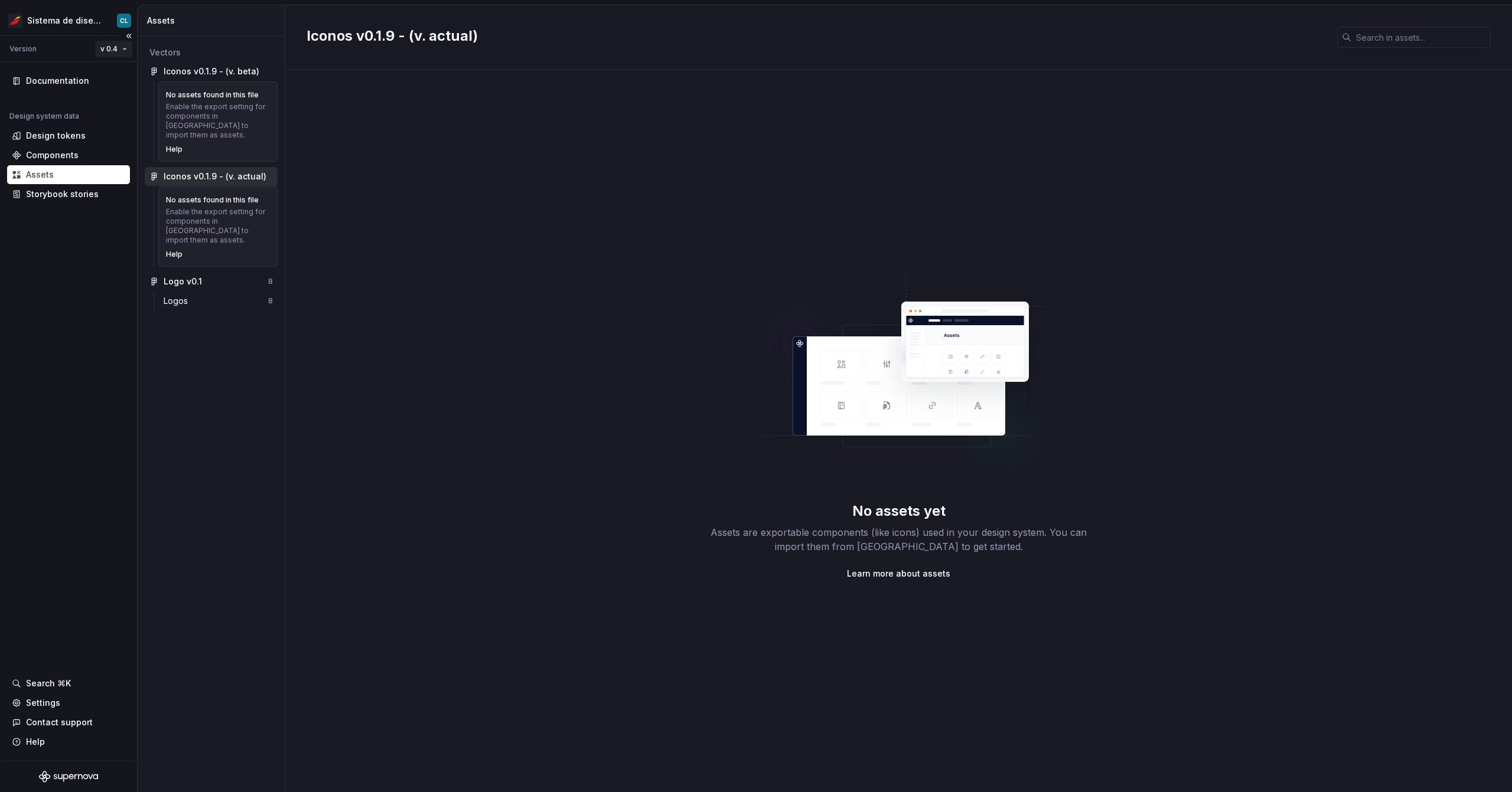
click at [111, 53] on html "Sistema de diseño Iberia CL Version v 0.4 Documentation Design system data Desi…" at bounding box center [756, 396] width 1512 height 792
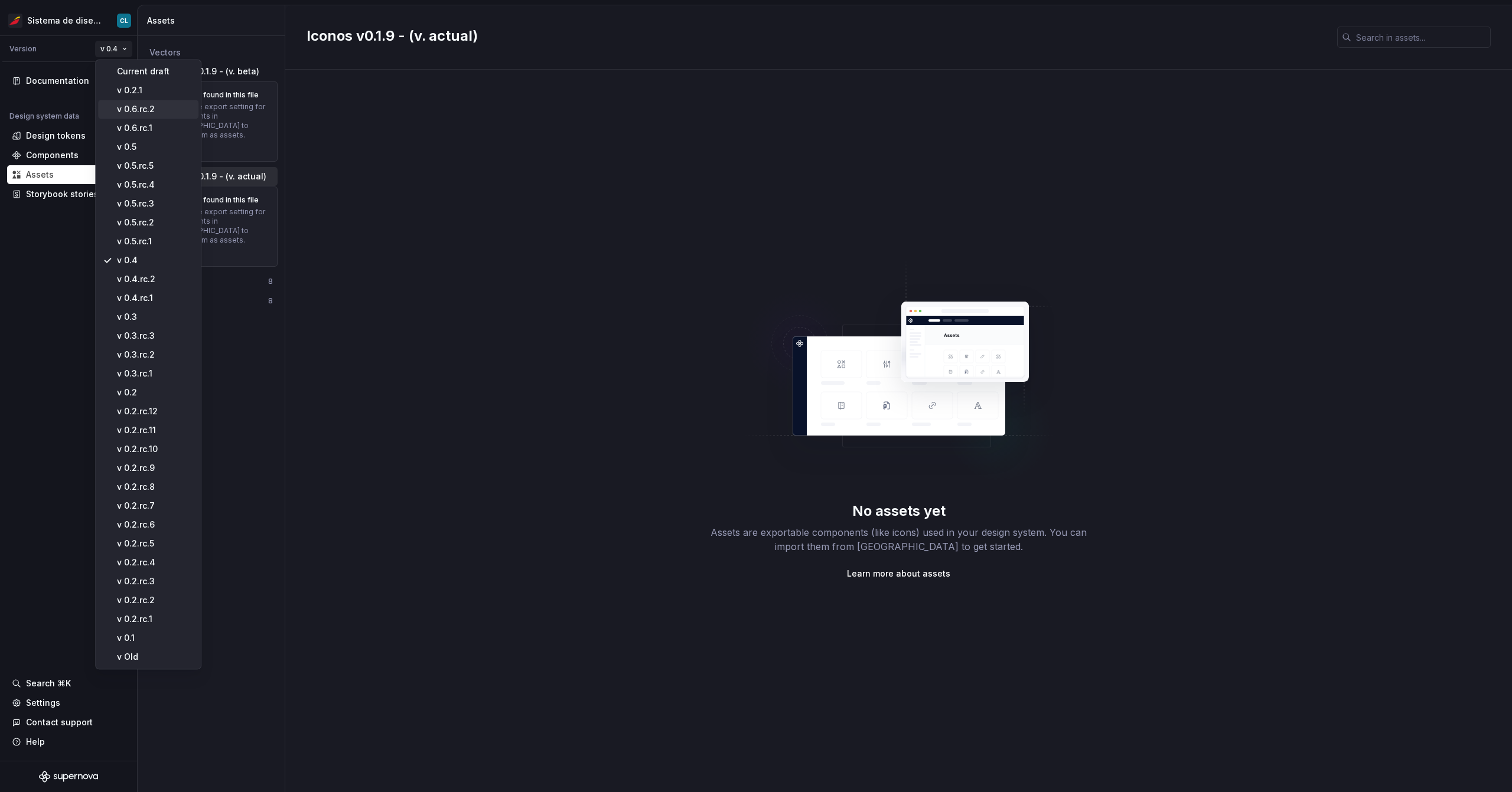
click at [161, 112] on div "v 0.6.rc.2" at bounding box center [155, 109] width 77 height 12
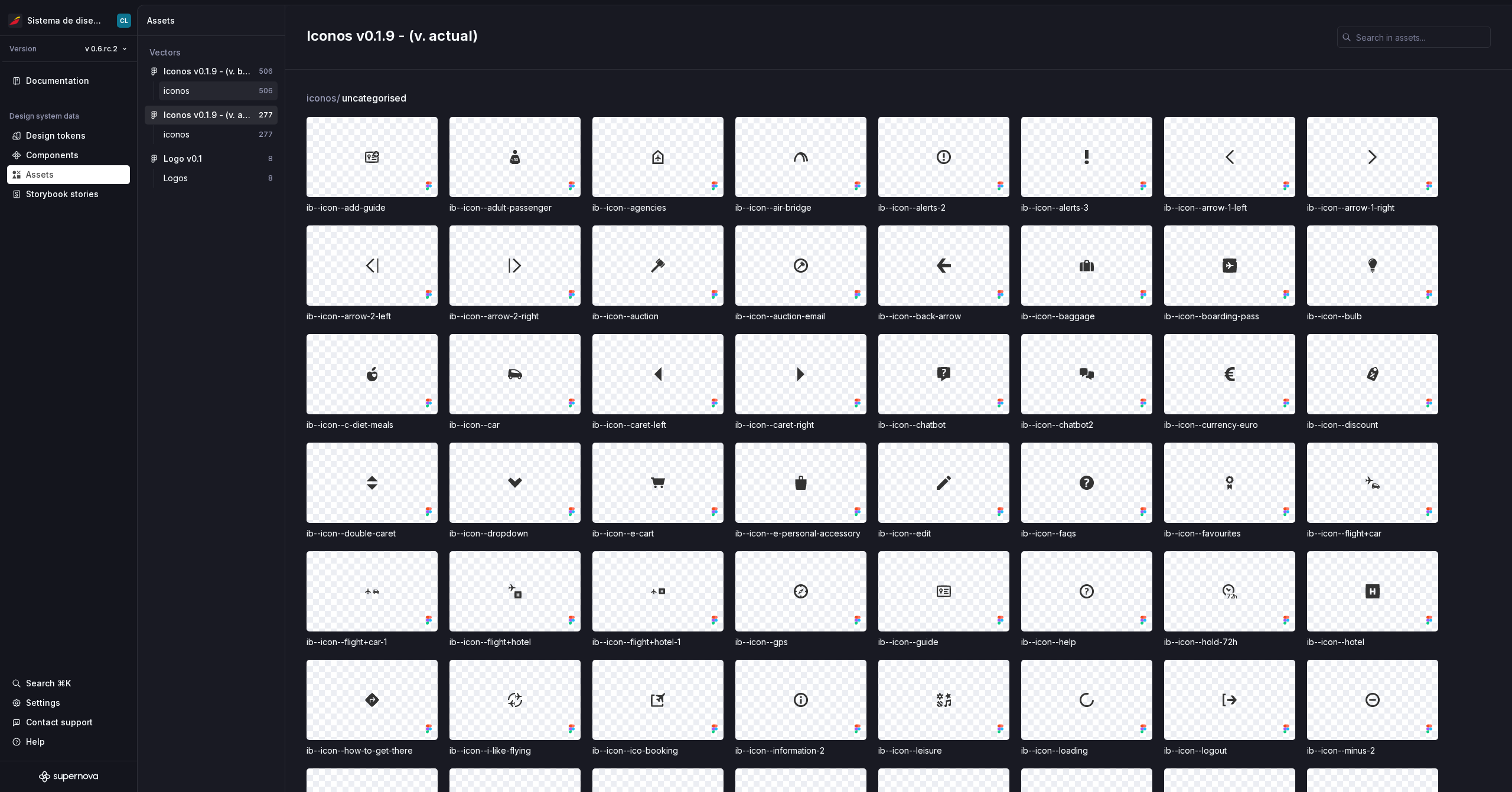
click at [188, 88] on div "iconos" at bounding box center [179, 91] width 31 height 12
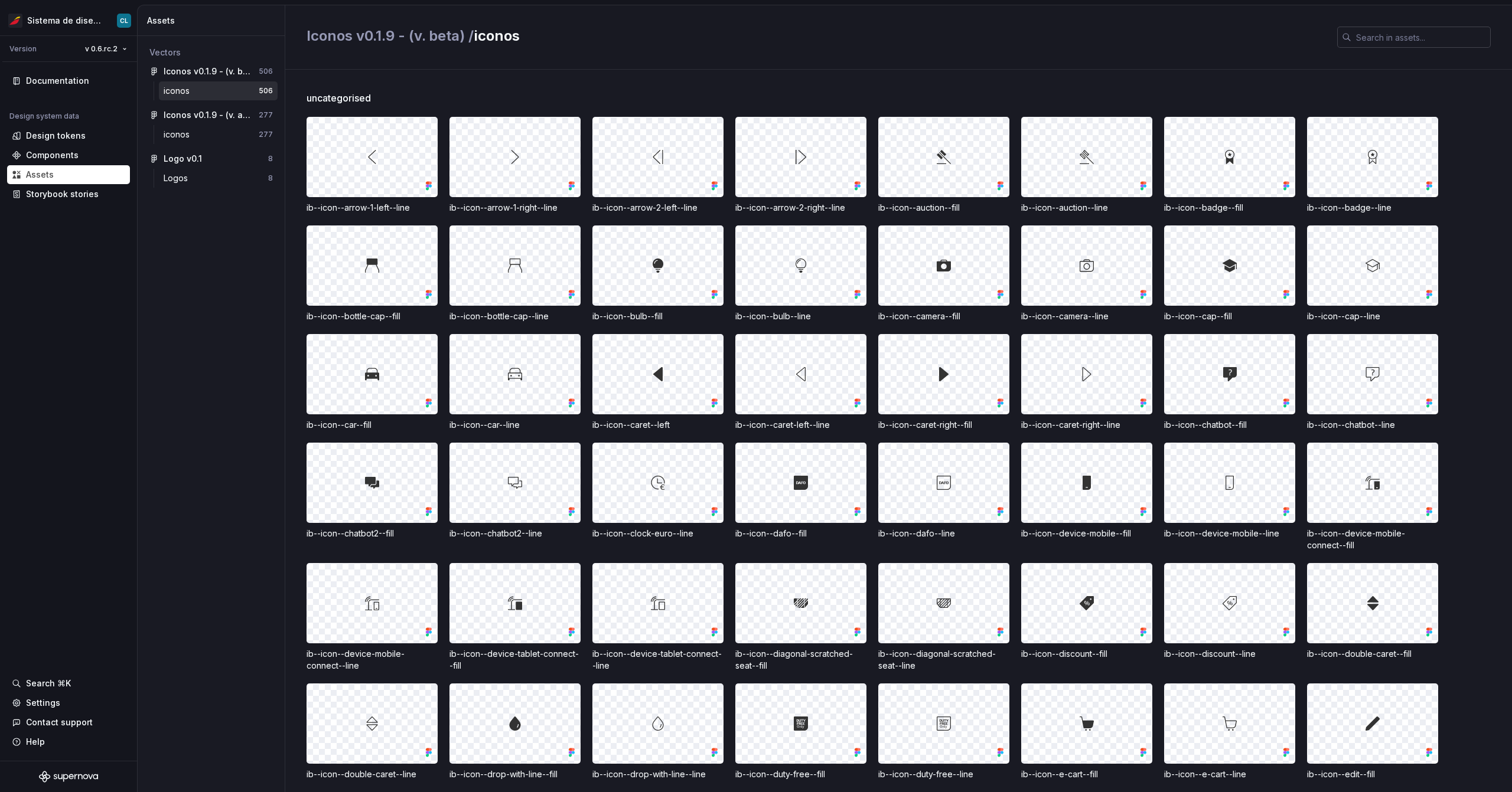
click at [1358, 43] on input "text" at bounding box center [1421, 37] width 139 height 21
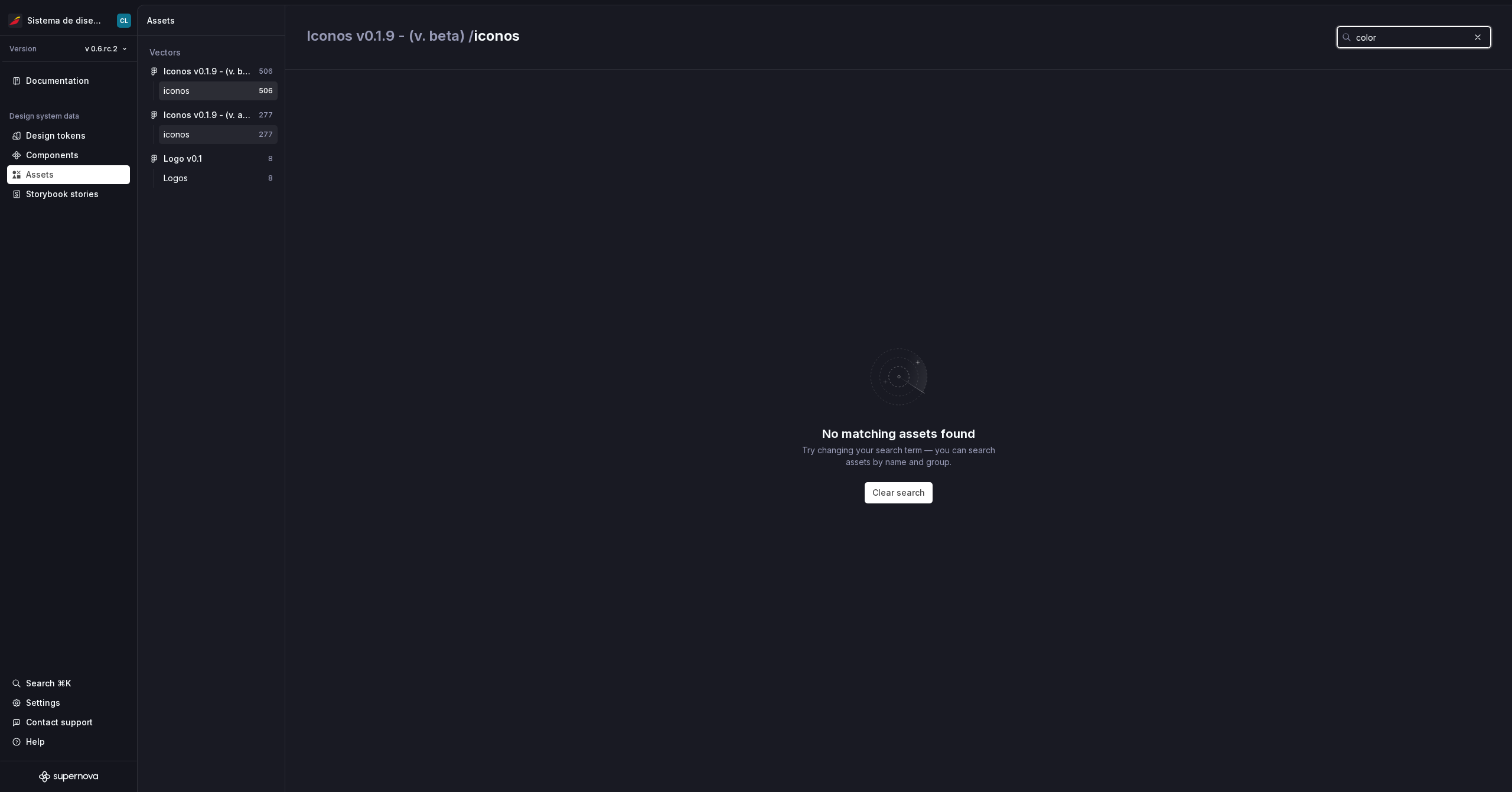
type input "color"
click at [207, 134] on div "iconos" at bounding box center [211, 134] width 95 height 12
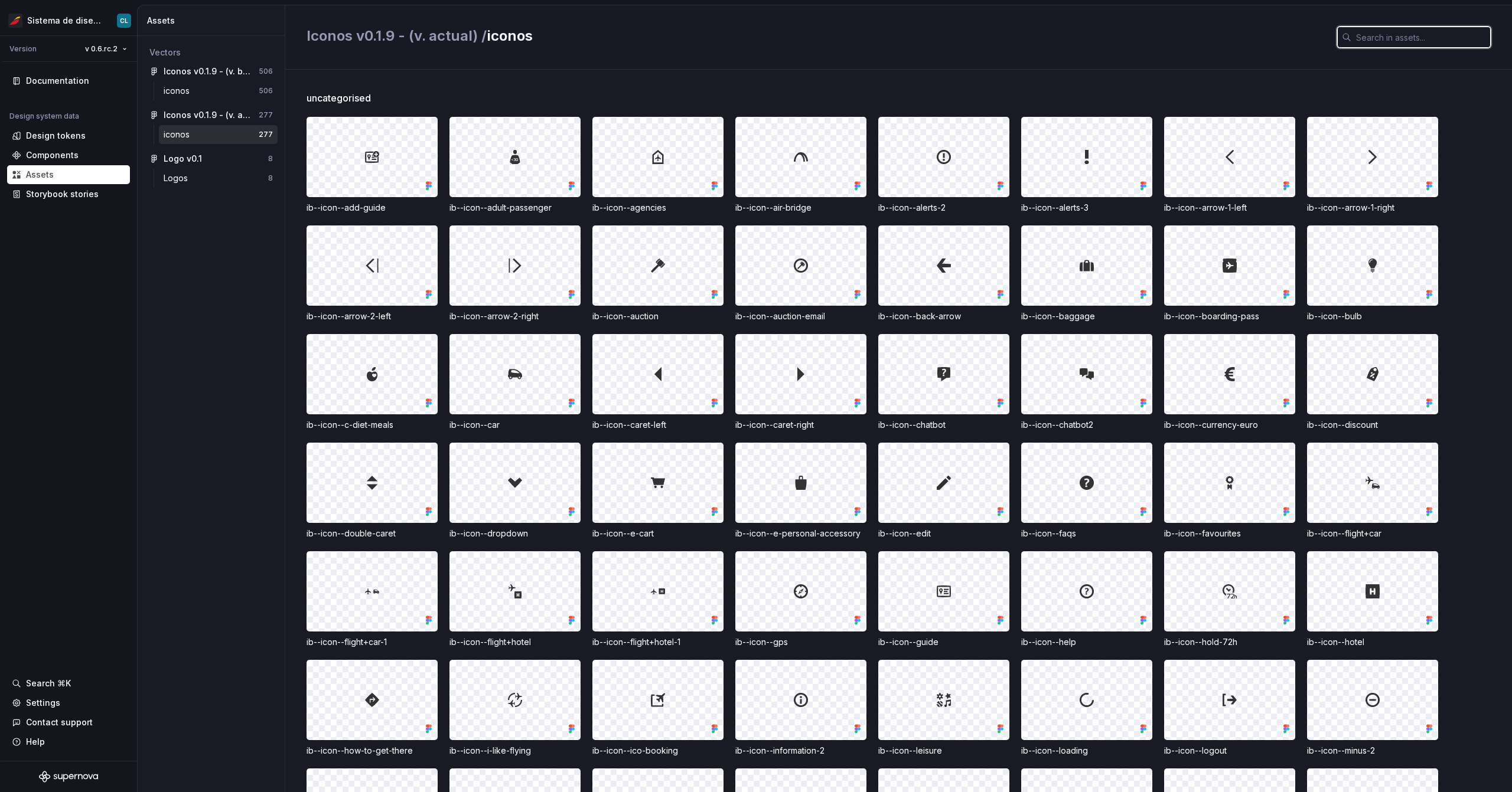
click at [1441, 47] on input "text" at bounding box center [1421, 37] width 139 height 21
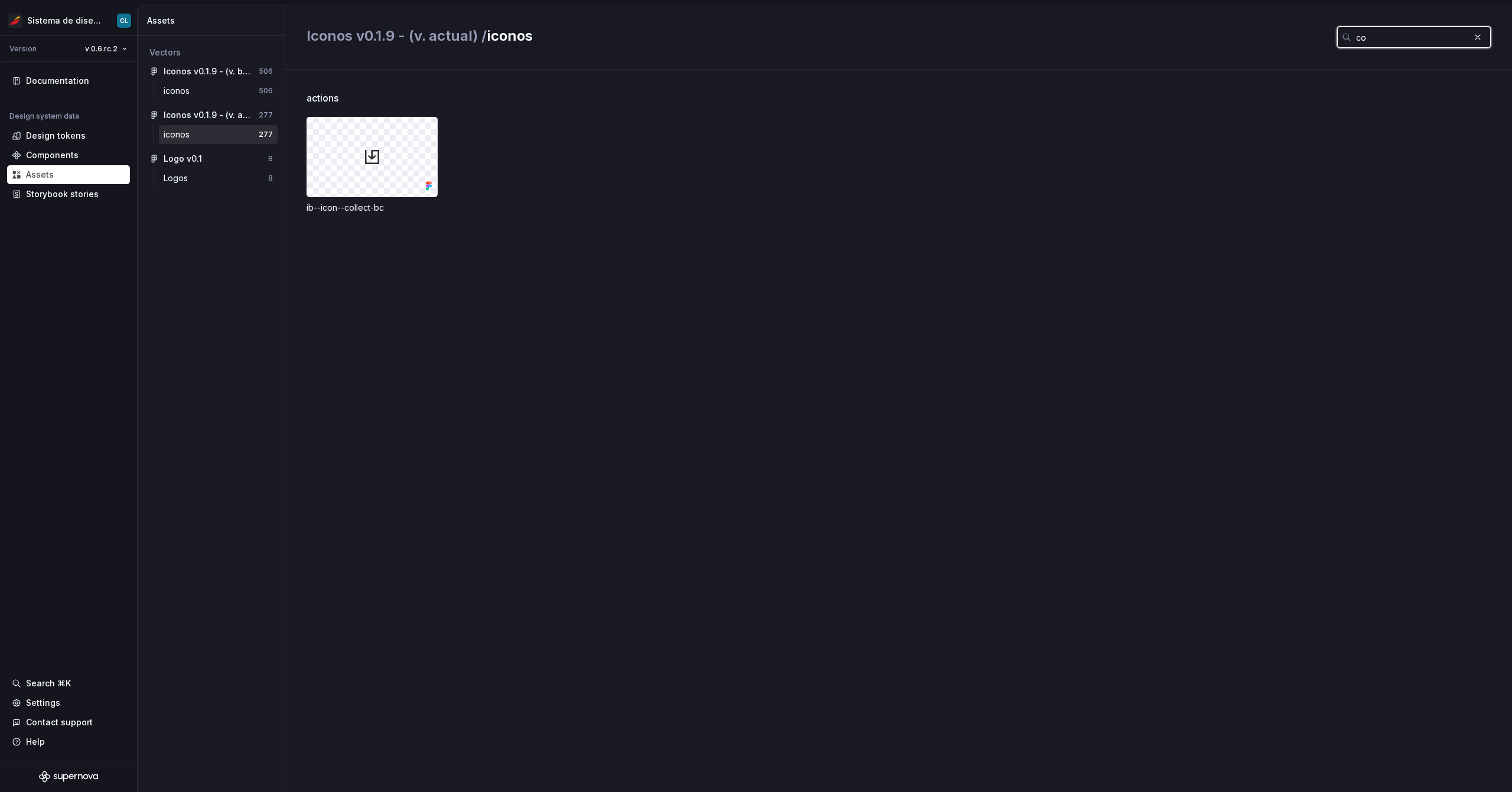
type input "c"
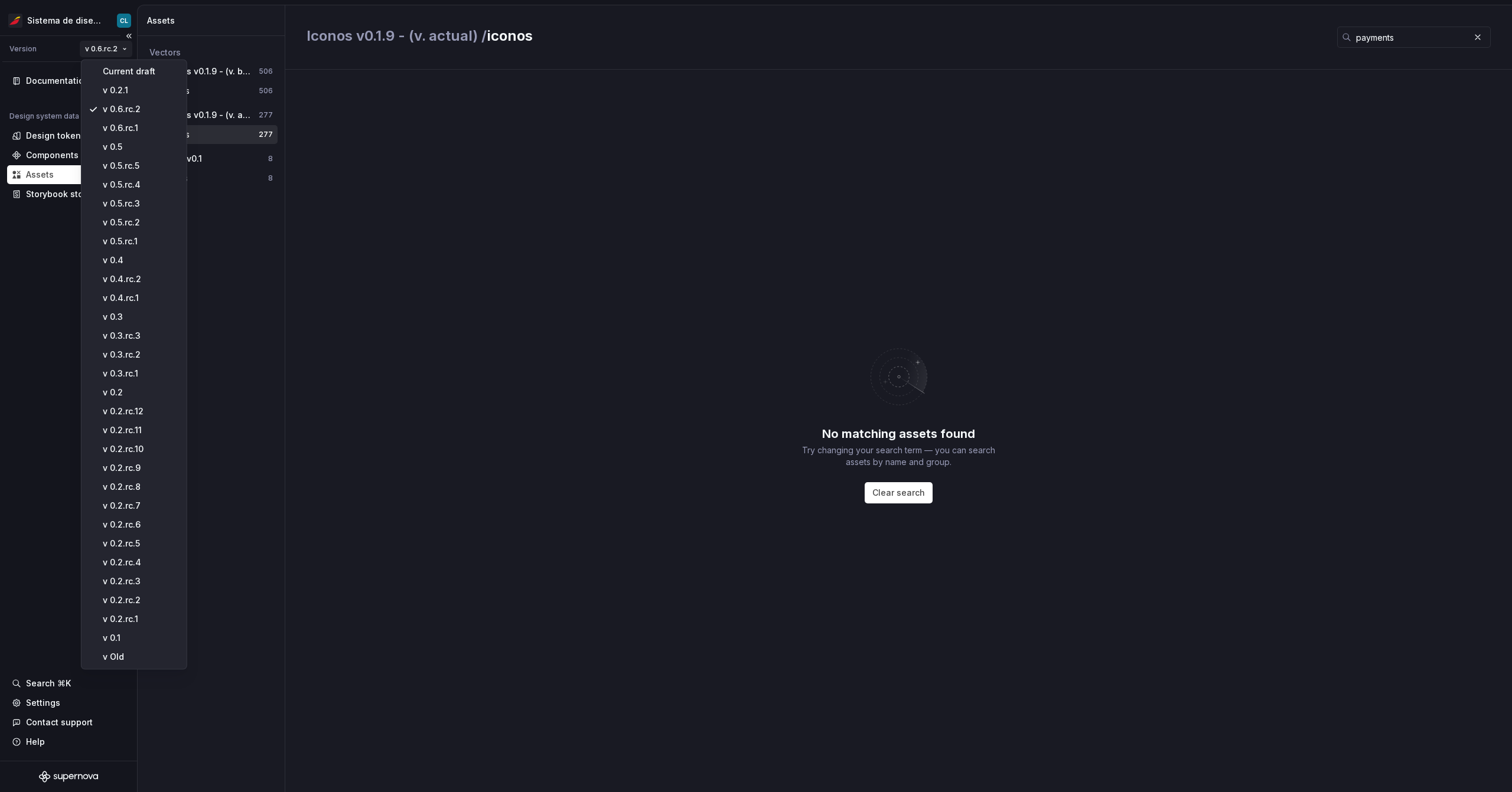
click at [106, 56] on html "Sistema de diseño Iberia CL Version v 0.6.rc.2 Documentation Design system data…" at bounding box center [756, 396] width 1512 height 792
click at [1430, 38] on html "Sistema de diseño Iberia CL Version v 0.6.rc.2 Documentation Design system data…" at bounding box center [756, 396] width 1512 height 792
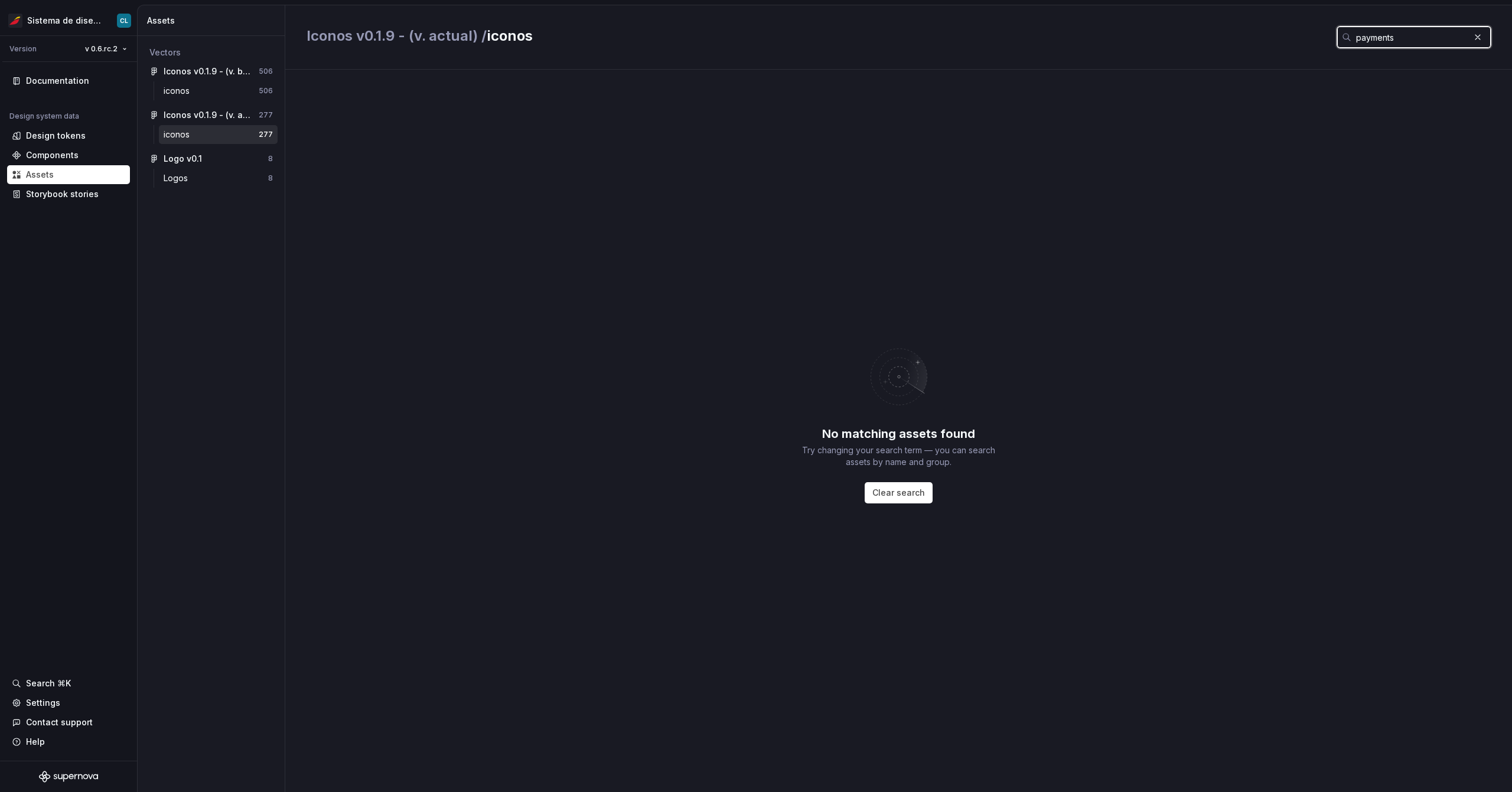
click at [1430, 38] on input "payments" at bounding box center [1410, 37] width 118 height 21
paste input "ib--icon--mastercard--colo"
type input "ib--icon--mastercard--color"
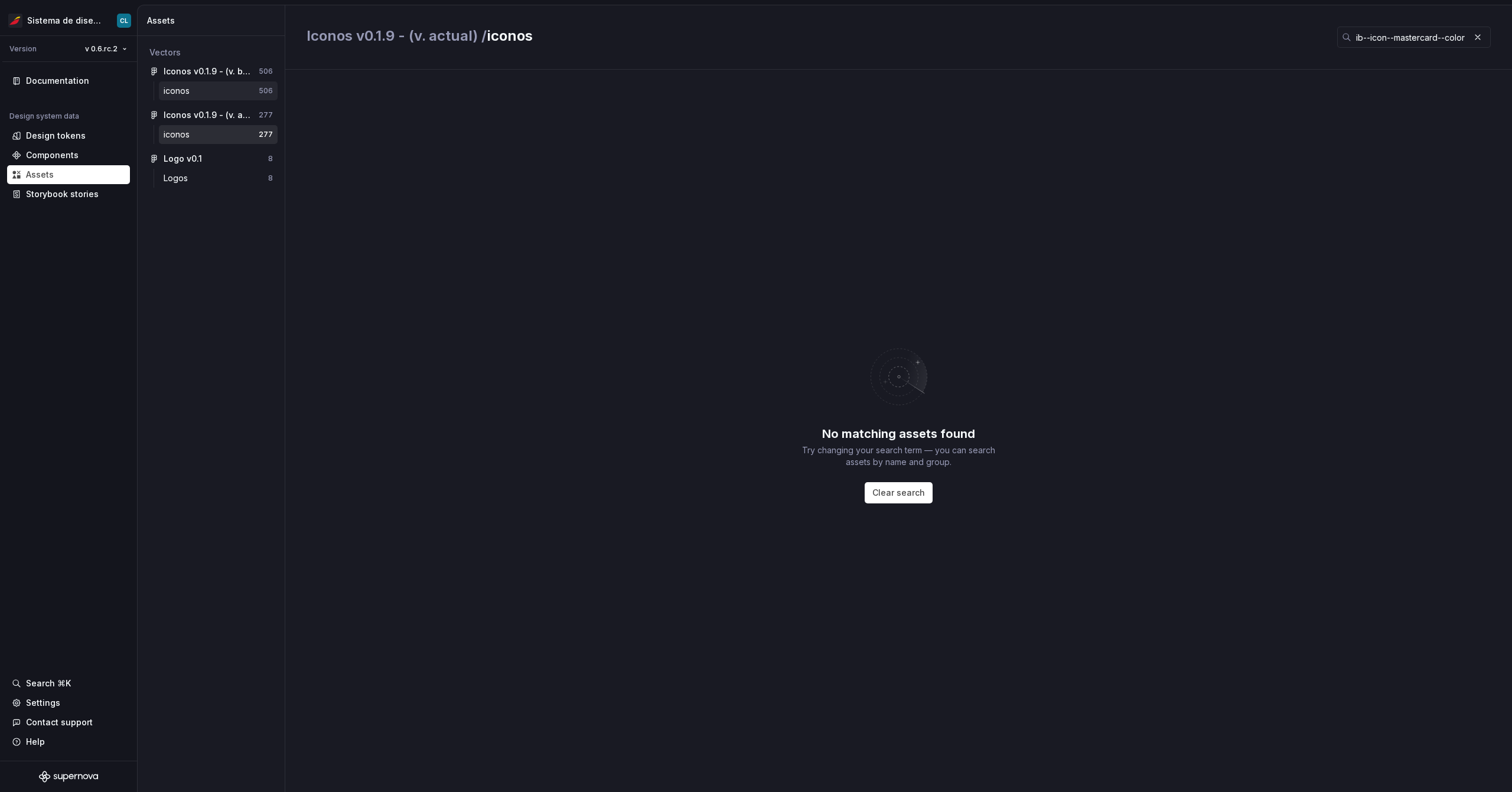
click at [229, 95] on div "iconos" at bounding box center [211, 91] width 95 height 12
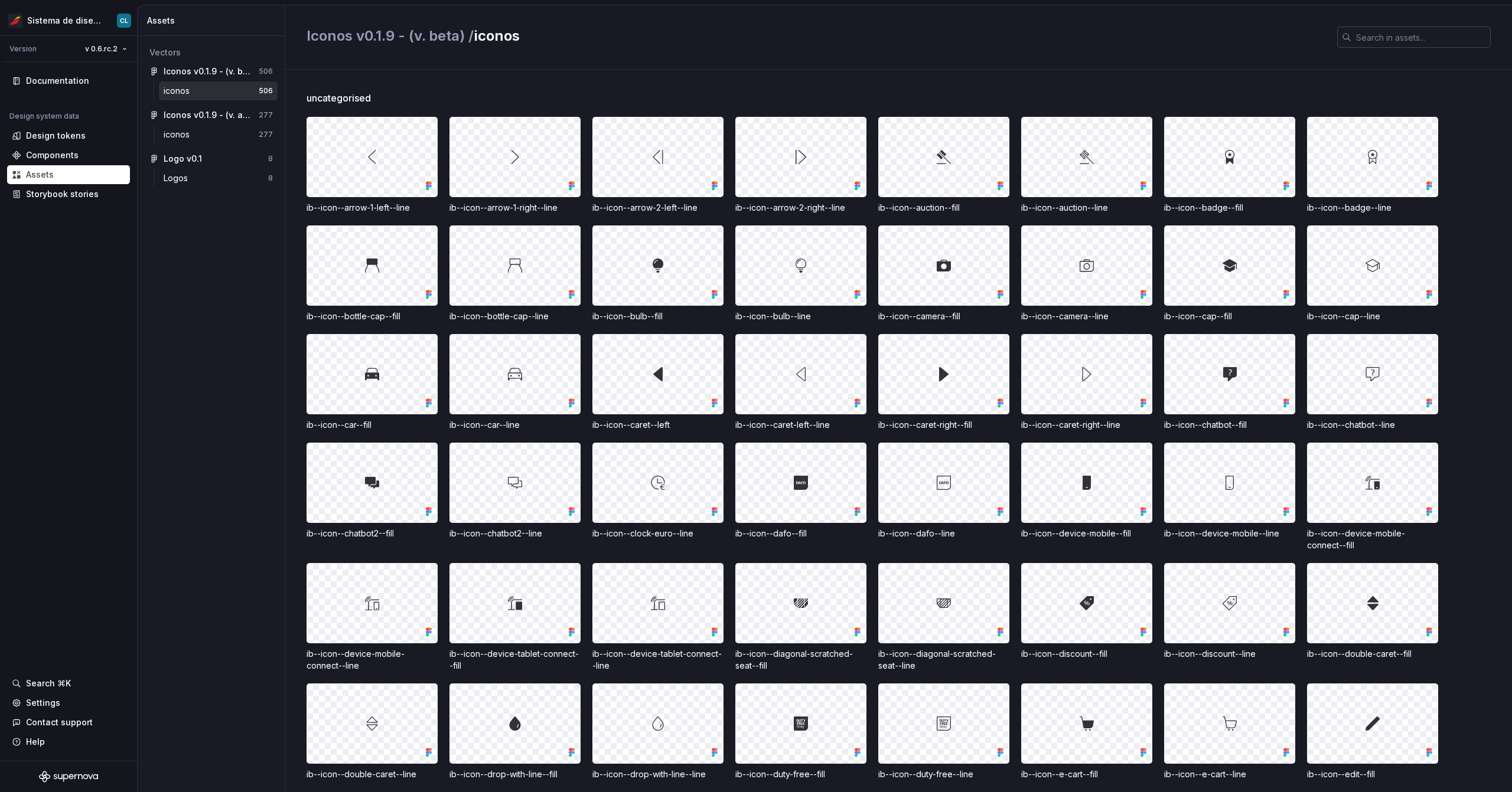
click at [1377, 38] on input "text" at bounding box center [1421, 37] width 139 height 21
paste input "ib--icon--mastercard--colo"
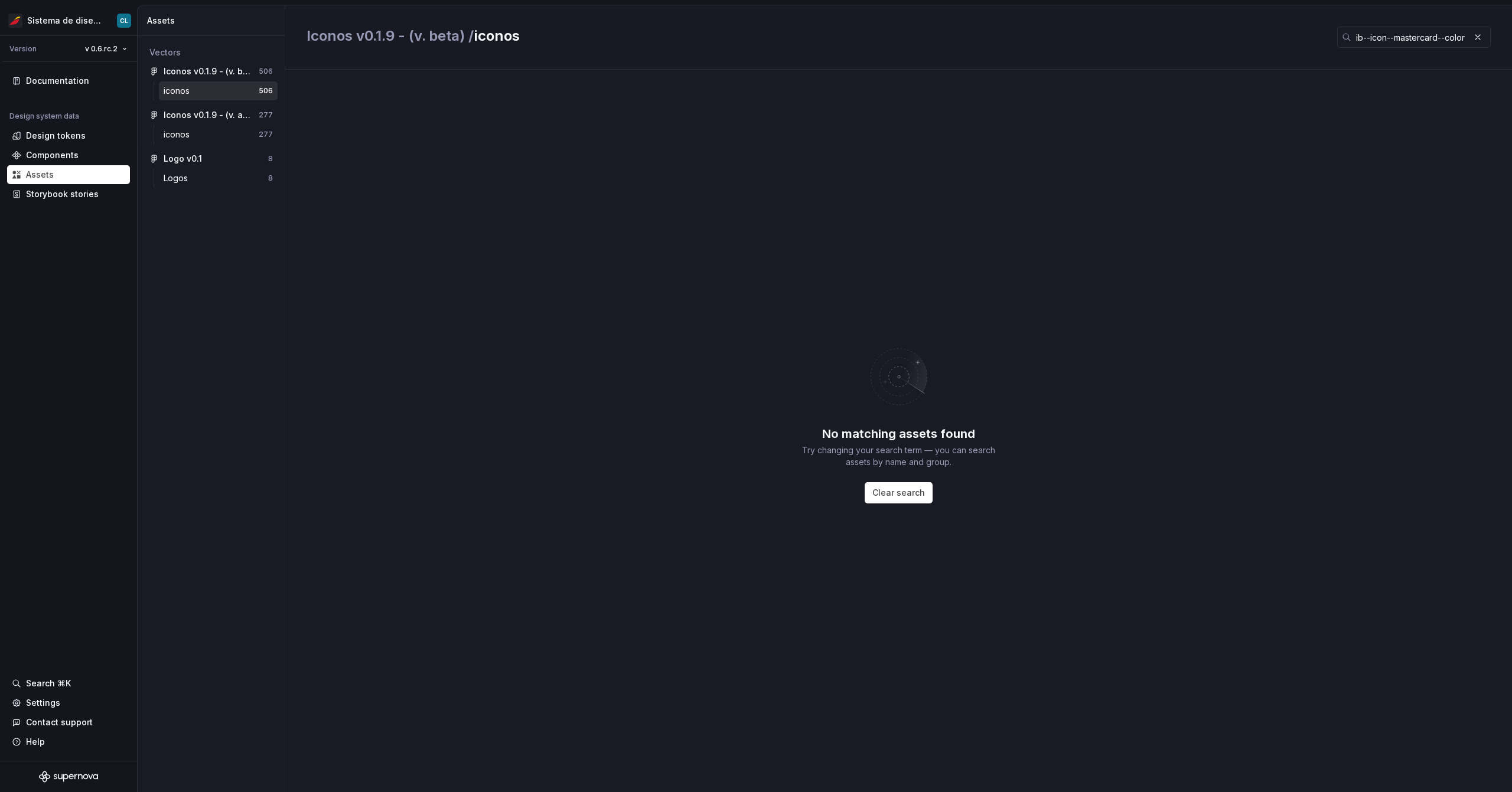
click at [198, 92] on div "iconos" at bounding box center [211, 91] width 95 height 12
click at [1373, 40] on input "ib--icon--mastercard--color" at bounding box center [1410, 37] width 118 height 21
click at [1396, 39] on input "ib--icon--mastercard--color" at bounding box center [1410, 37] width 118 height 21
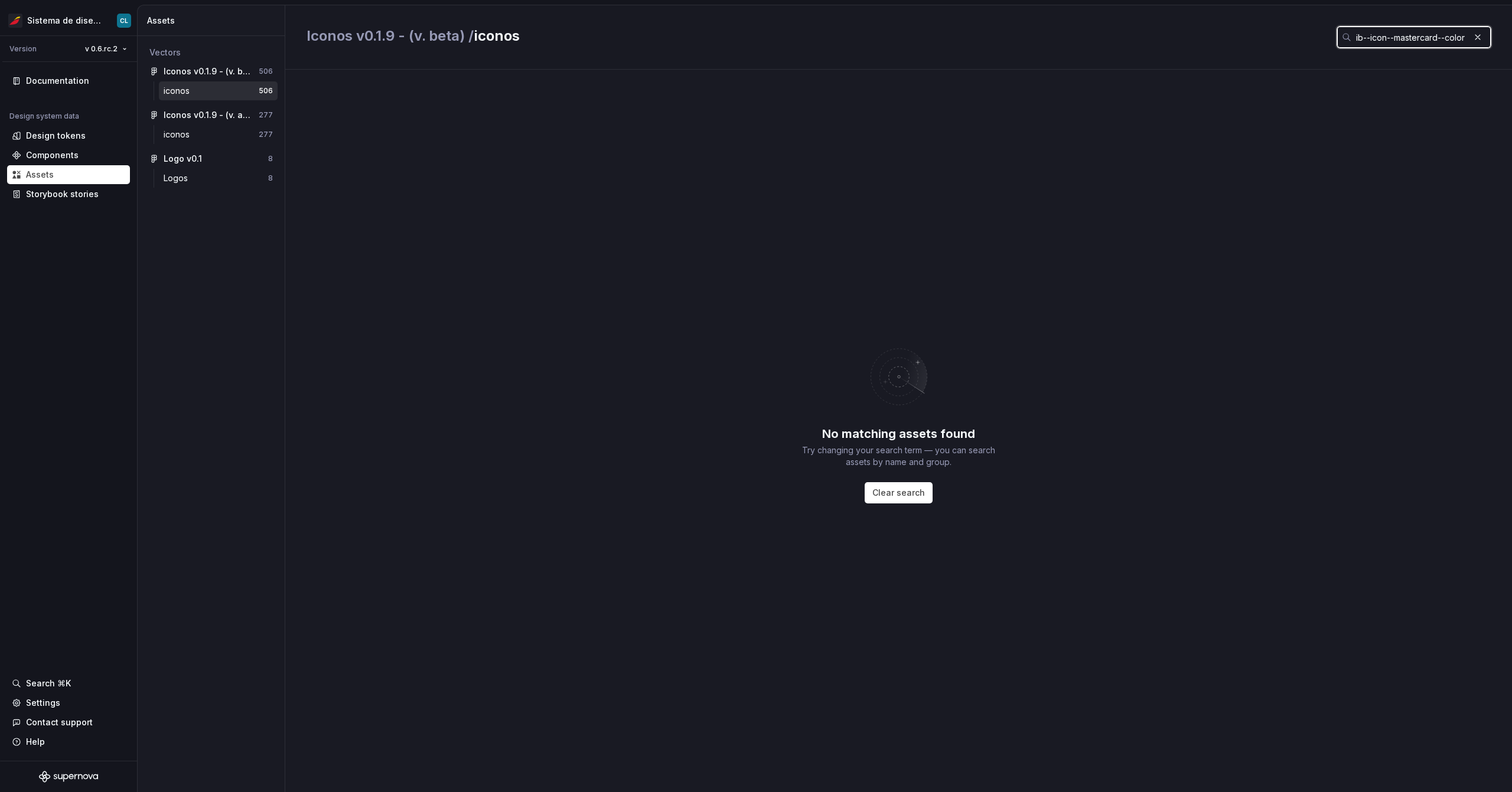
drag, startPoint x: 1419, startPoint y: 42, endPoint x: 1511, endPoint y: 39, distance: 92.0
click at [1511, 39] on div "Iconos v0.1.9 - (v. beta) / iconos ib--icon--mastercard--color" at bounding box center [898, 38] width 1226 height 64
click at [1399, 33] on input "ib--icon--visa" at bounding box center [1410, 37] width 118 height 21
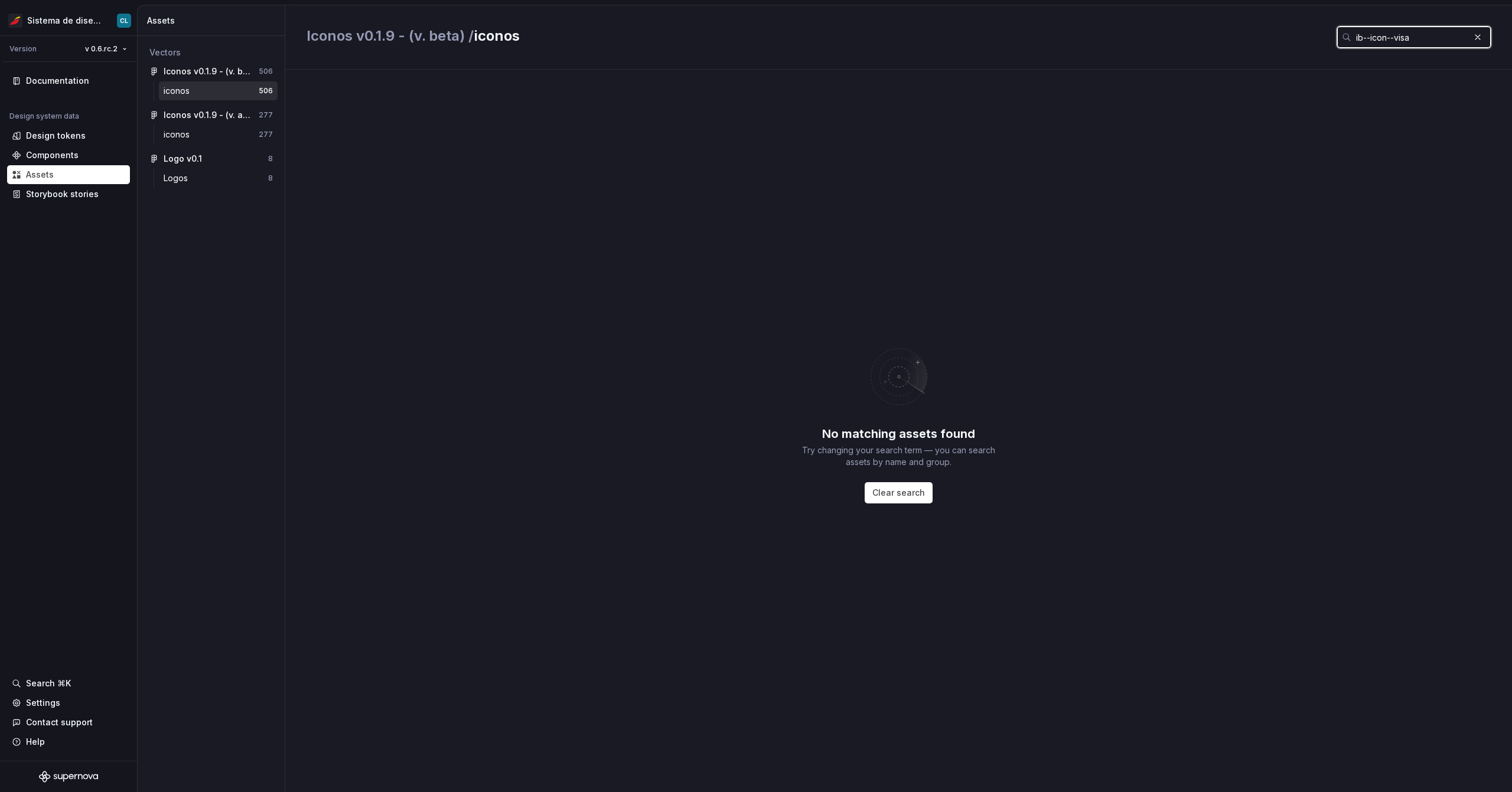
click at [1399, 33] on input "ib--icon--visa" at bounding box center [1410, 37] width 118 height 21
type input "ib--icon--visa"
click at [101, 51] on html "Sistema de diseño Iberia CL Version v 0.6.rc.2 Documentation Design system data…" at bounding box center [756, 396] width 1512 height 792
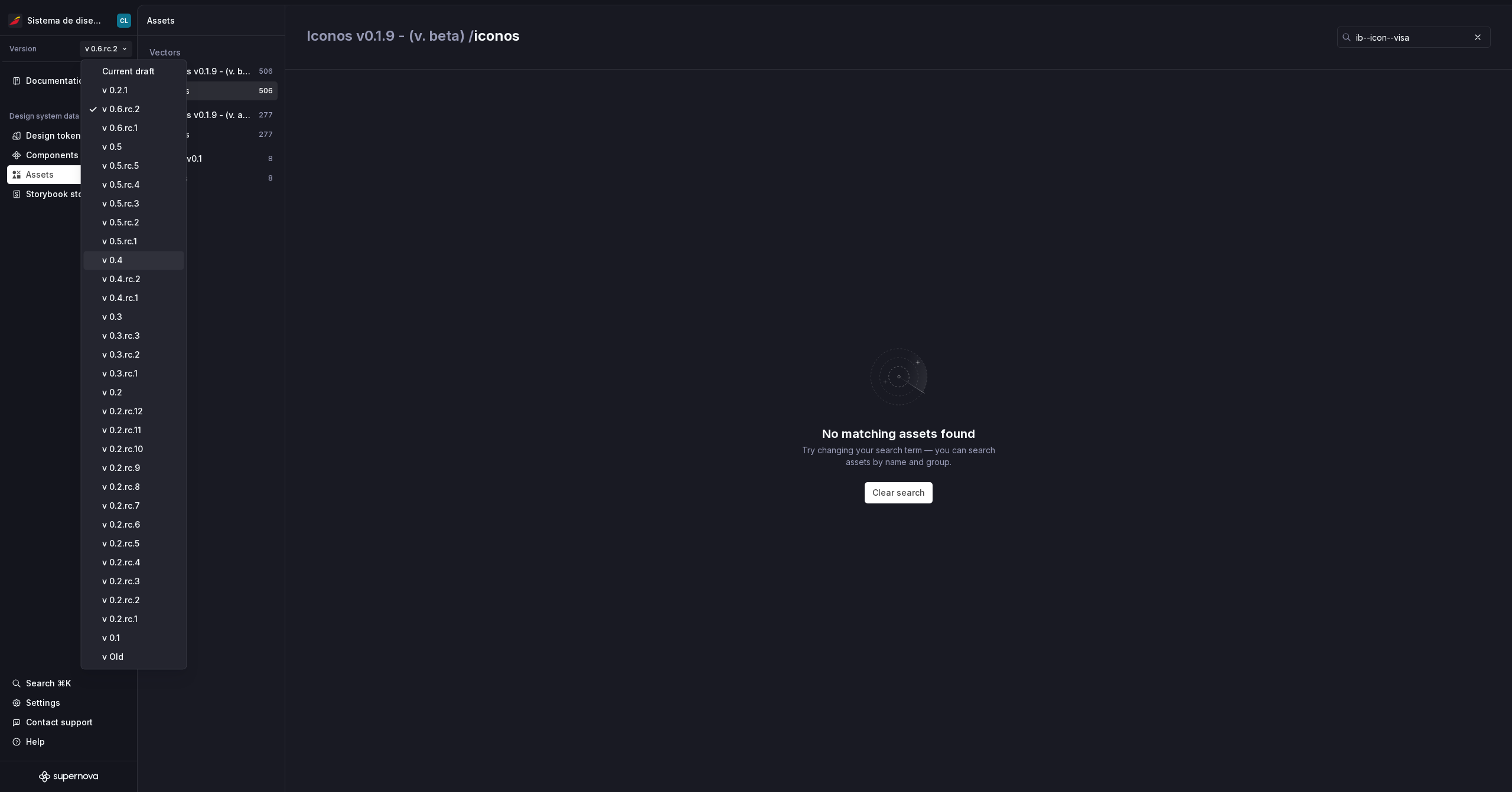
click at [112, 259] on div "v 0.4" at bounding box center [140, 260] width 77 height 12
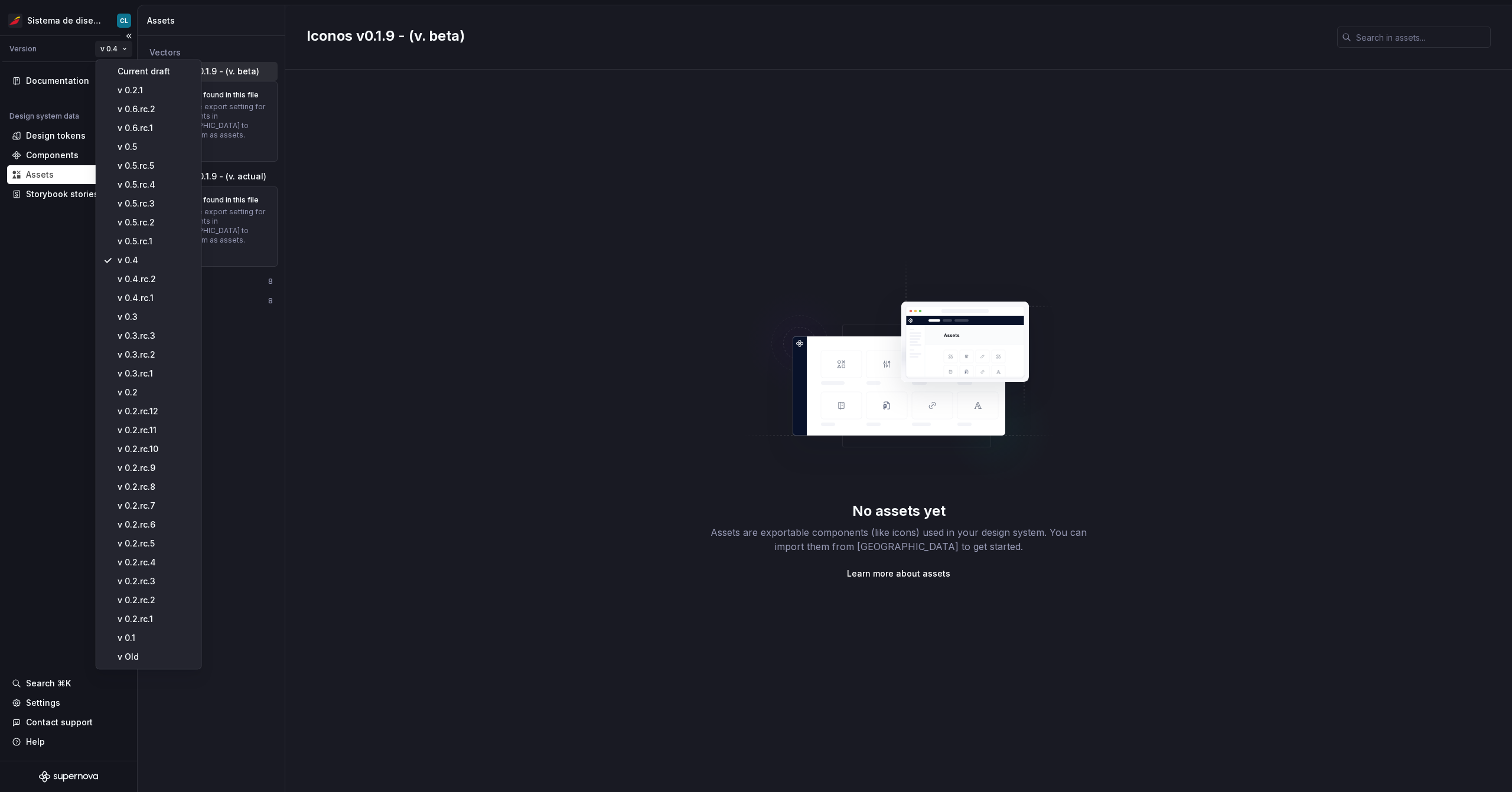
click at [109, 48] on html "Sistema de diseño Iberia CL Version v 0.4 Documentation Design system data Desi…" at bounding box center [756, 396] width 1512 height 792
click at [145, 113] on div "v 0.6.rc.2" at bounding box center [155, 109] width 77 height 12
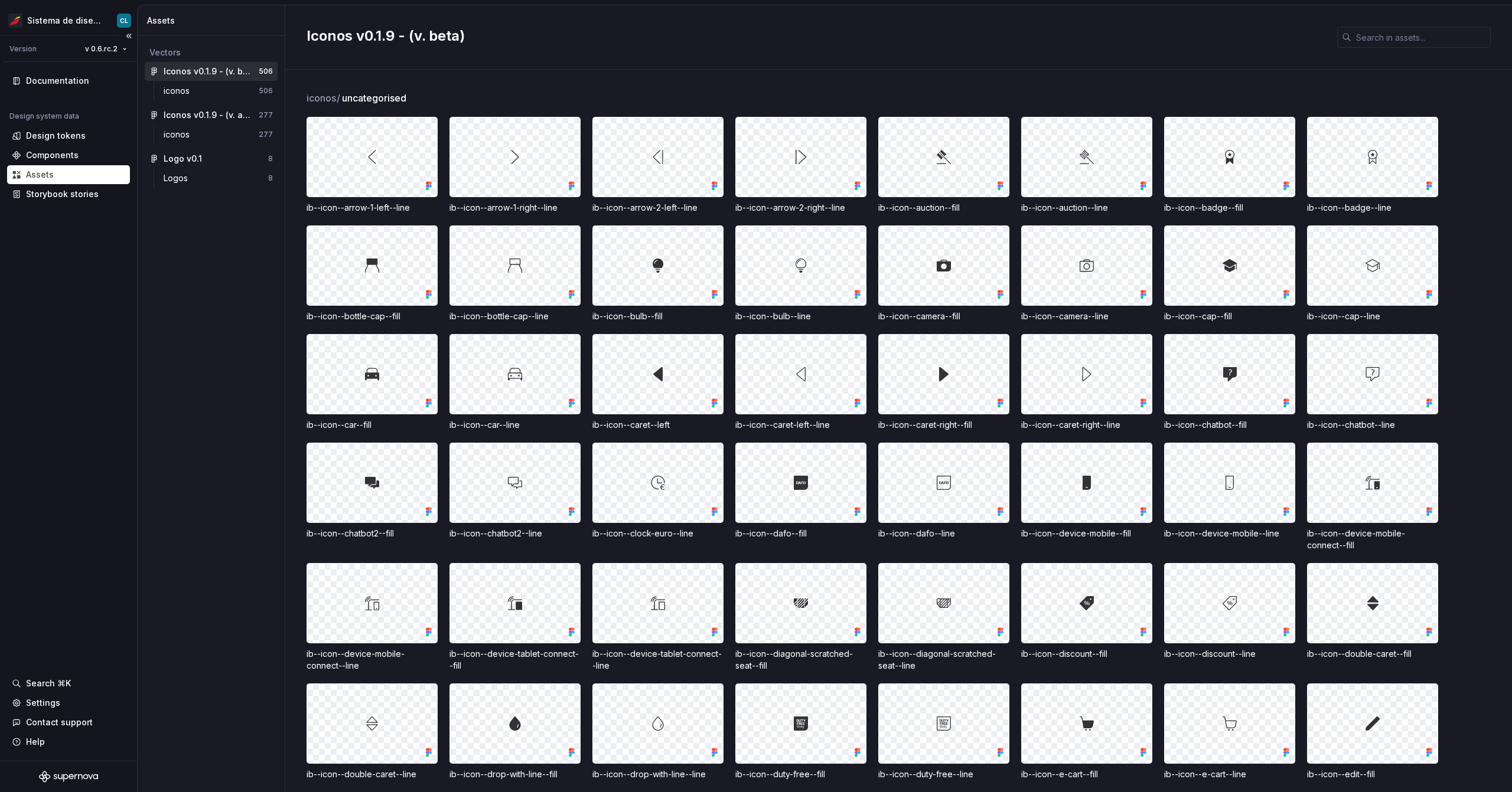
click at [107, 60] on div "Version v 0.6.rc.2" at bounding box center [70, 49] width 135 height 26
click at [107, 52] on html "Sistema de diseño Iberia CL Version v 0.6.rc.2 Documentation Design system data…" at bounding box center [756, 396] width 1512 height 792
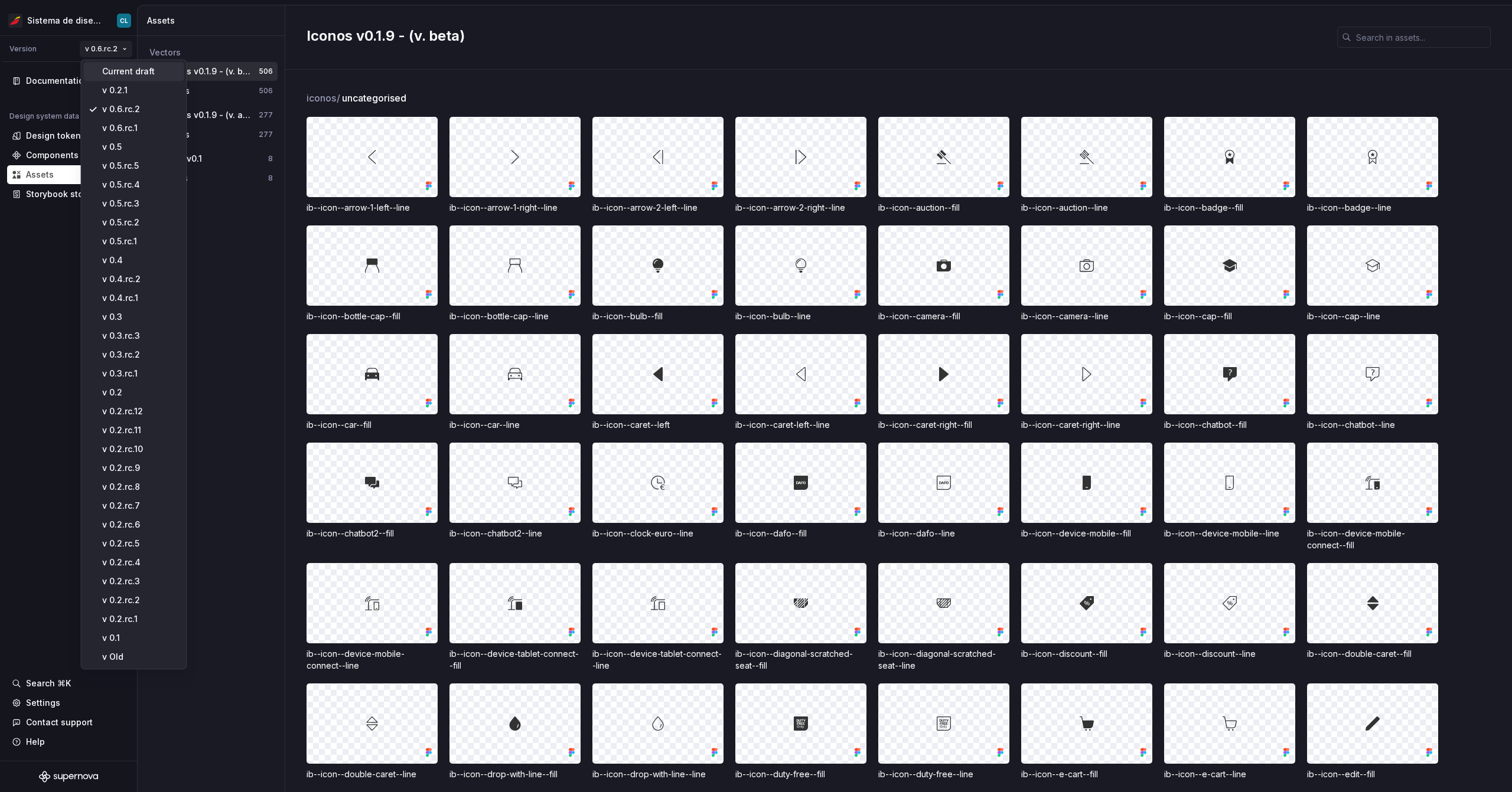
click at [110, 68] on div "Current draft" at bounding box center [140, 71] width 77 height 12
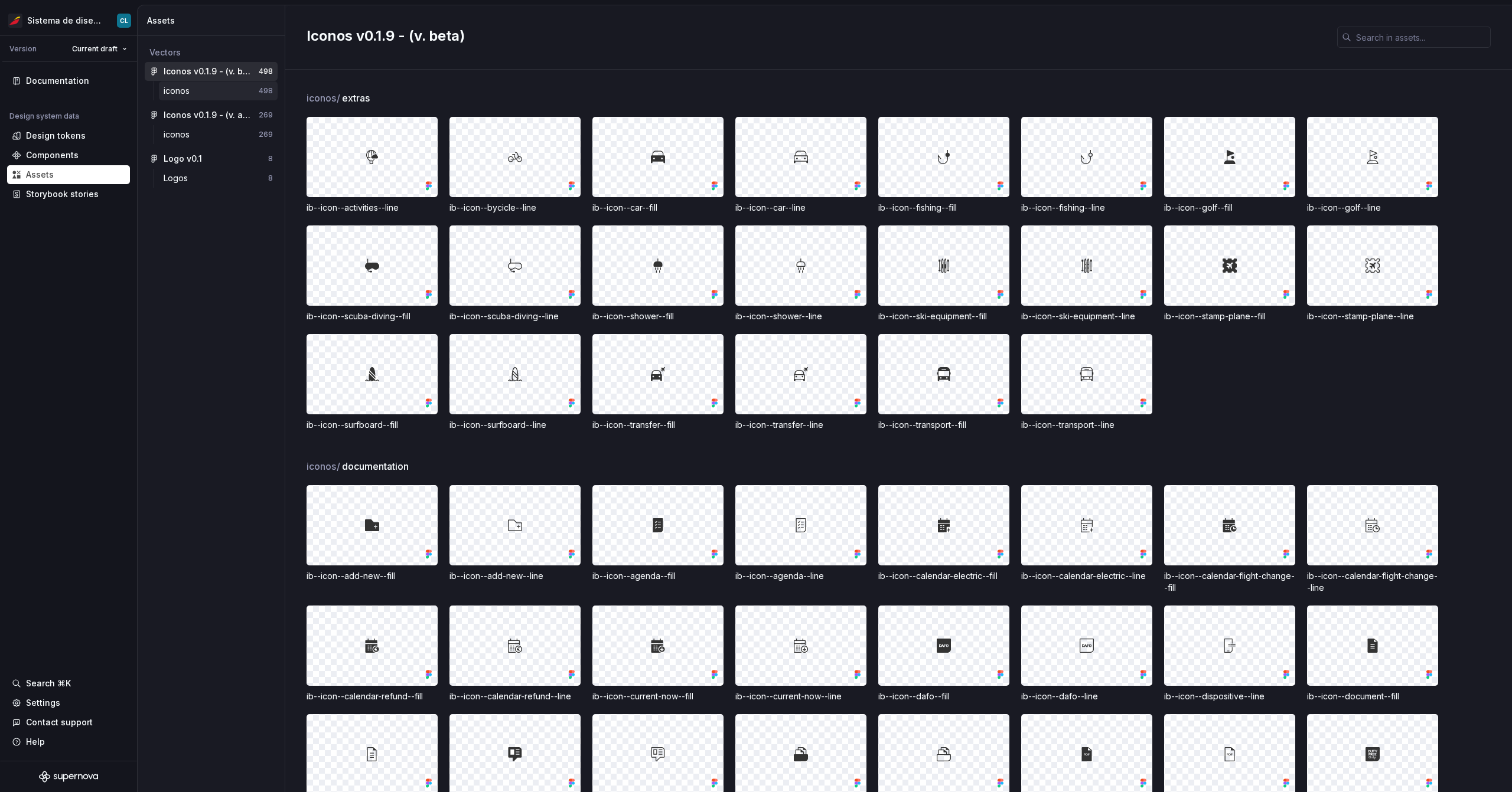
click at [184, 90] on div "iconos" at bounding box center [179, 91] width 31 height 12
click at [1390, 40] on input "text" at bounding box center [1421, 37] width 139 height 21
paste input "ib--icon--visa"
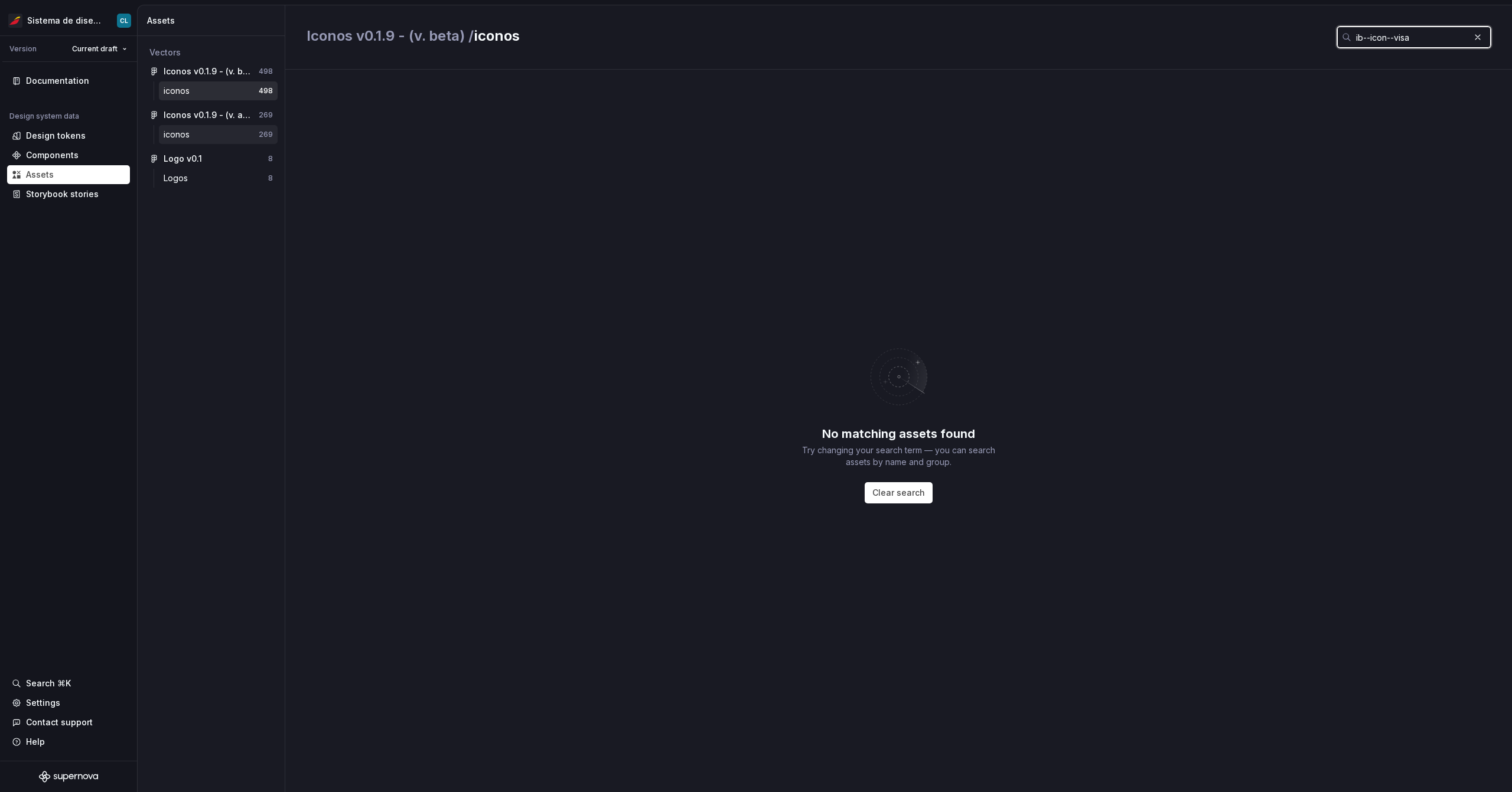
type input "ib--icon--visa"
click at [210, 138] on div "iconos" at bounding box center [211, 134] width 95 height 12
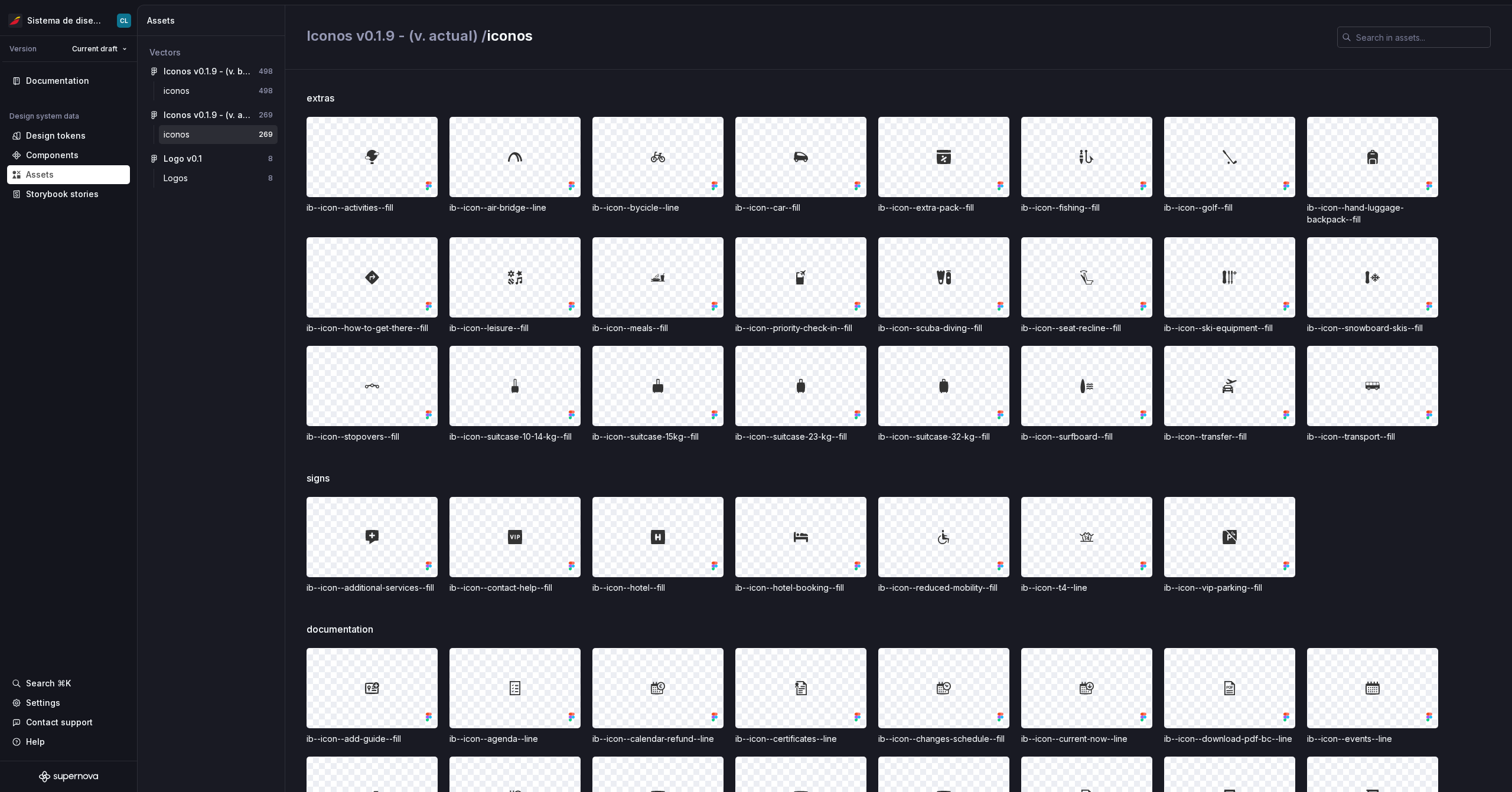
click at [1448, 38] on input "text" at bounding box center [1421, 37] width 139 height 21
paste input "ib--icon--visa"
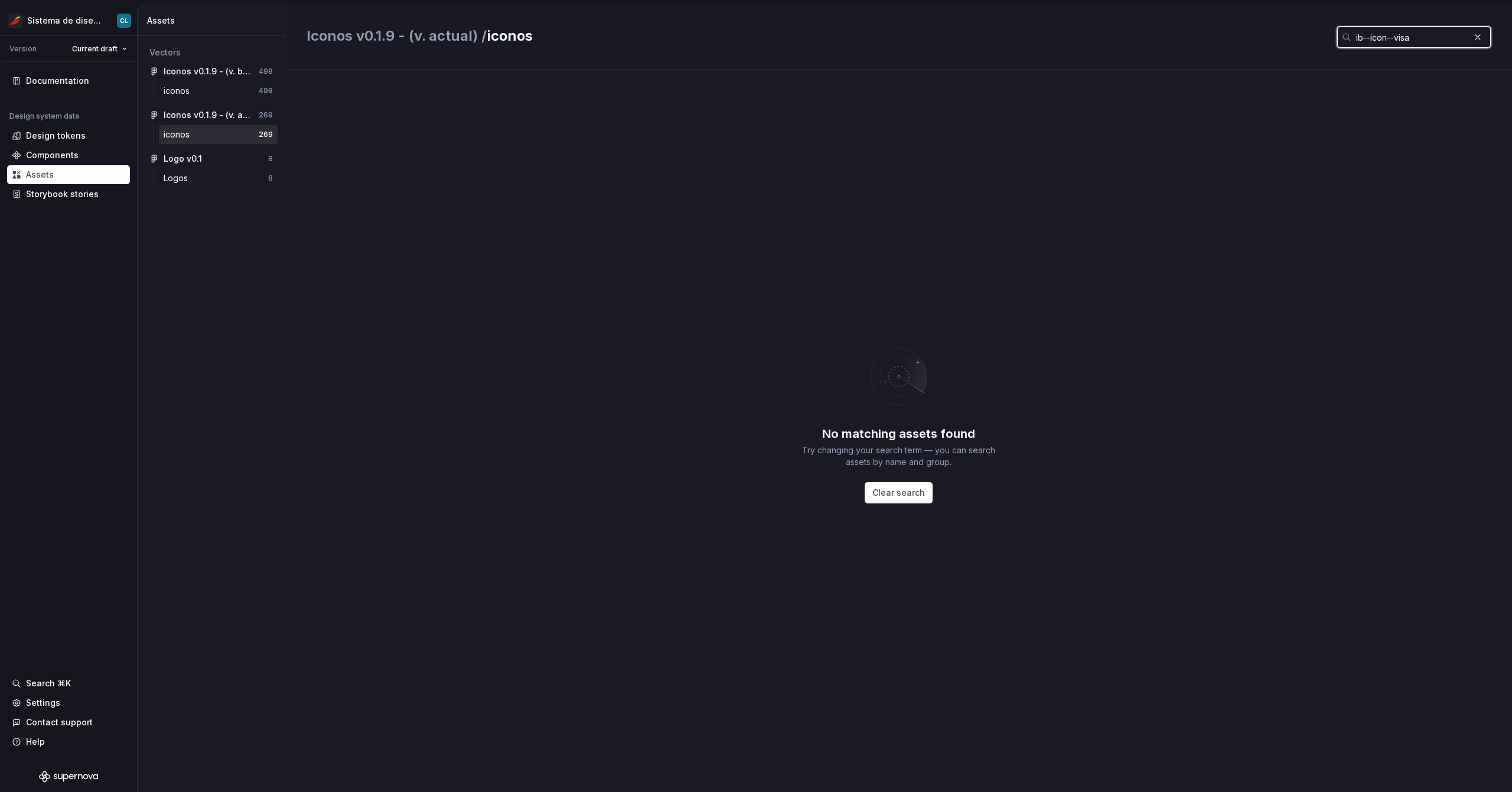
type input "ib--icon--visa"
click at [215, 138] on div "iconos" at bounding box center [211, 134] width 95 height 12
click at [220, 94] on div "iconos" at bounding box center [211, 91] width 95 height 12
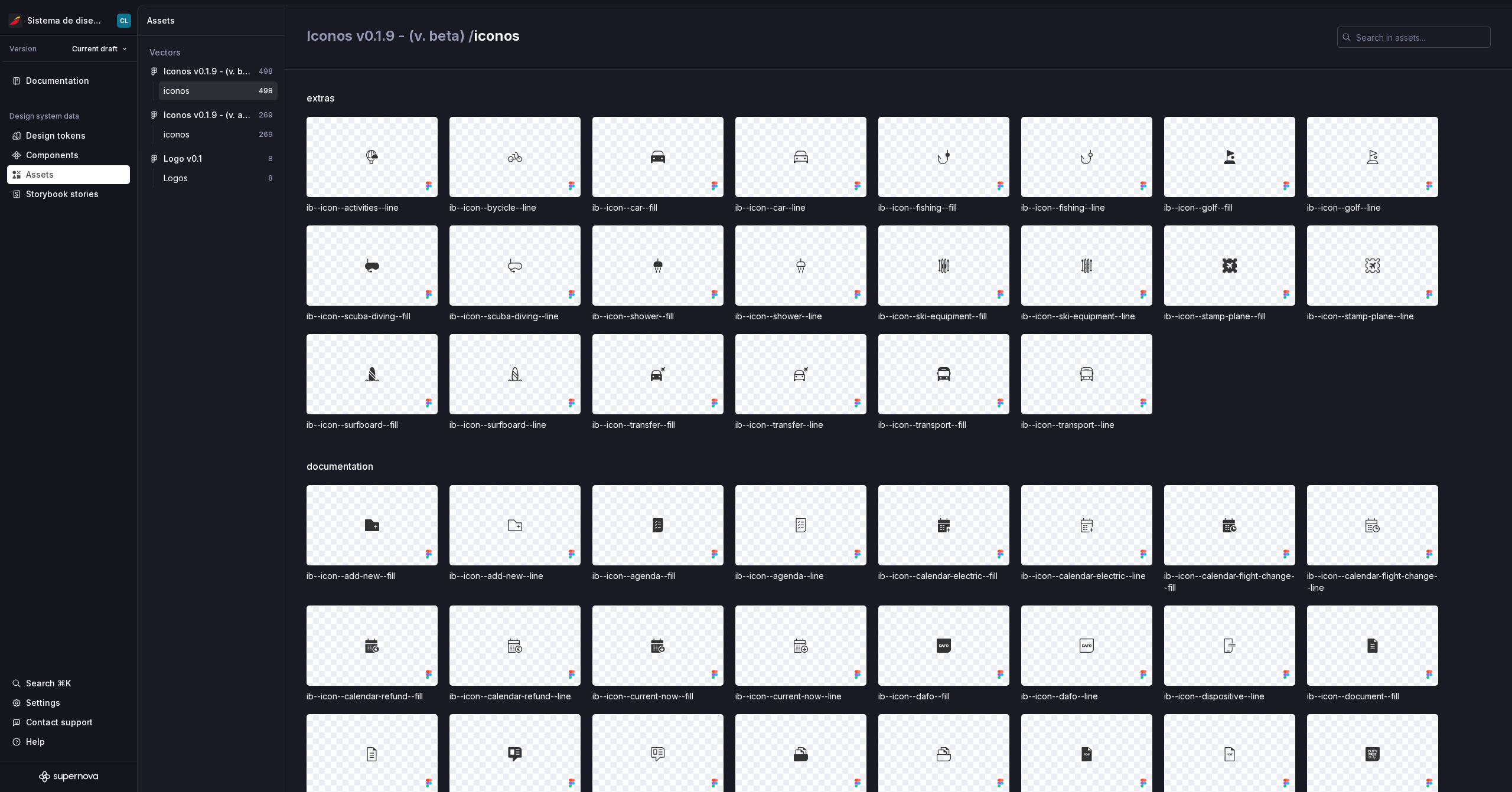
click at [1389, 38] on input "text" at bounding box center [1421, 37] width 139 height 21
paste input "ib--icon--visa"
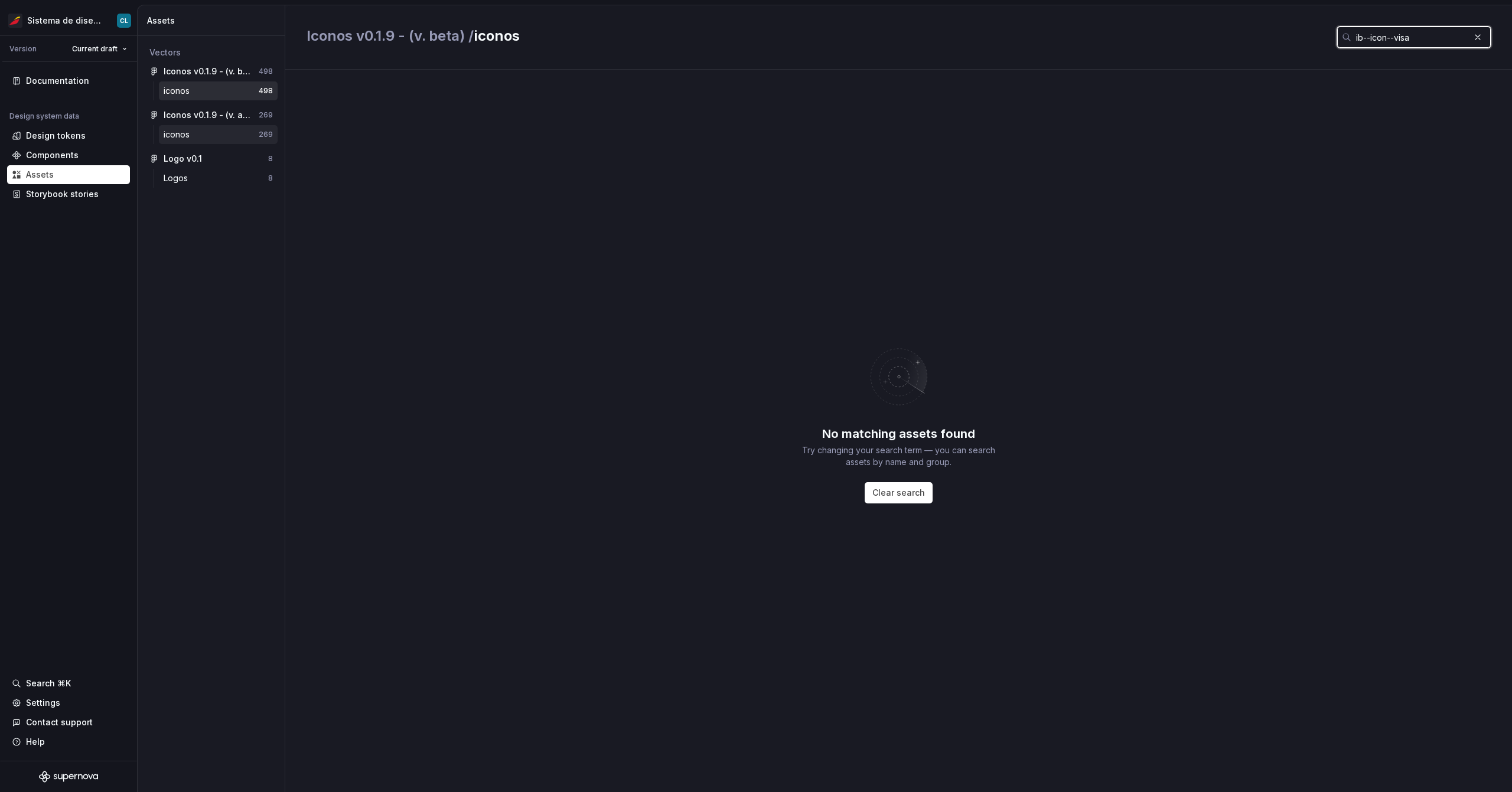
type input "ib--icon--visa"
click at [222, 137] on div "iconos" at bounding box center [211, 134] width 95 height 12
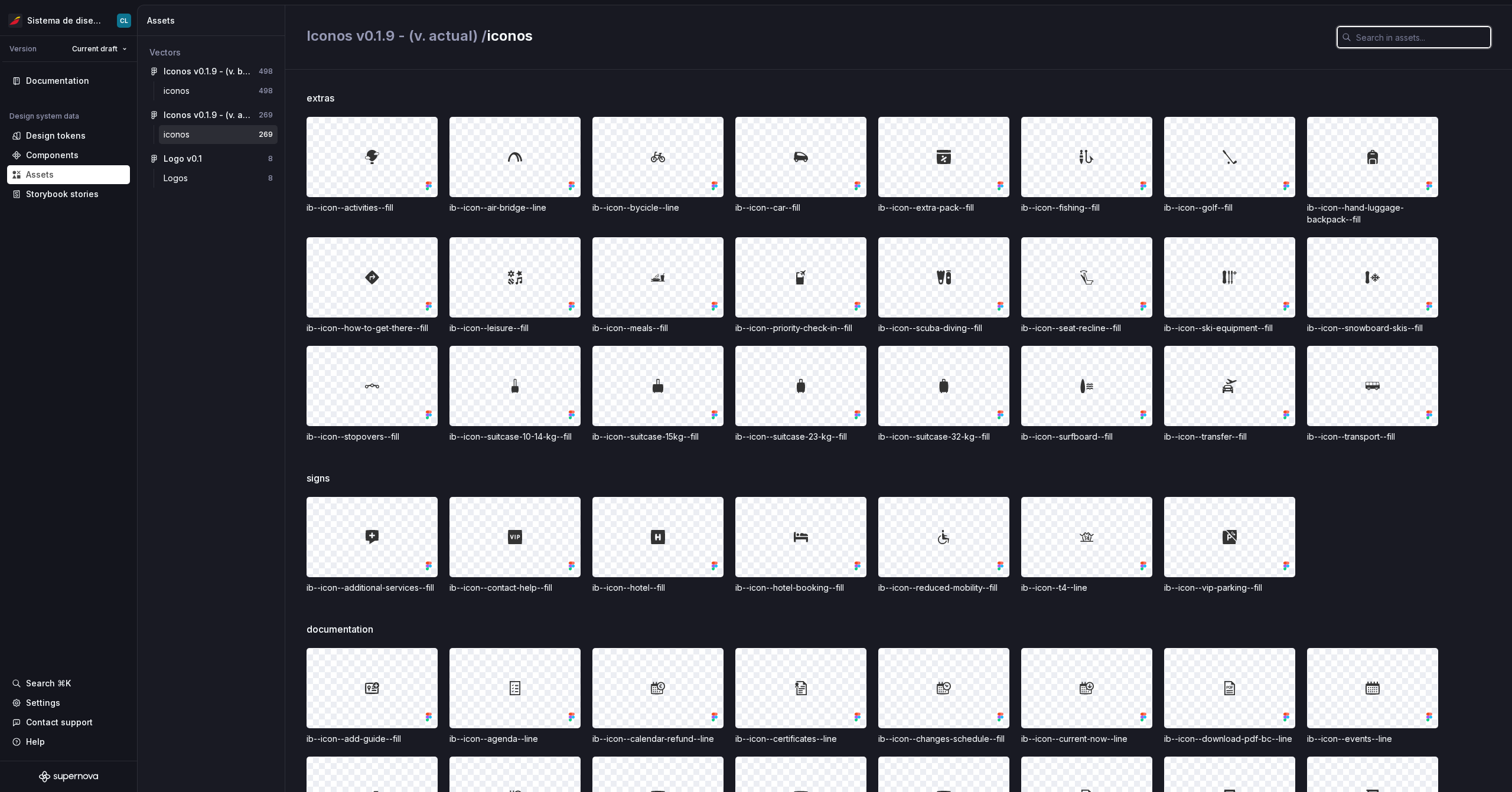
click at [1393, 45] on input "text" at bounding box center [1421, 37] width 139 height 21
paste input "ib--icon--visa"
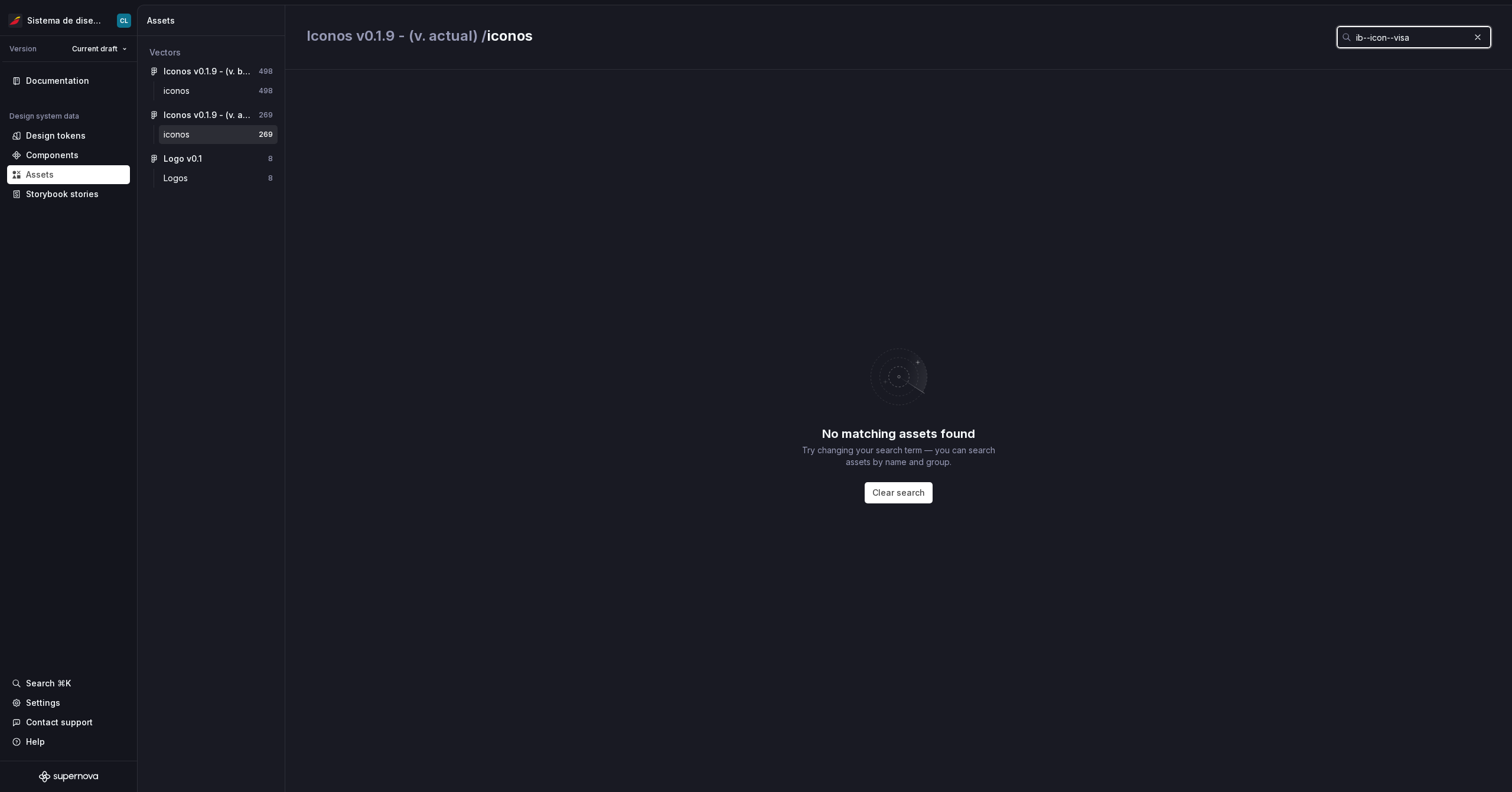
type input "ib--icon--visa"
